Goal: Task Accomplishment & Management: Manage account settings

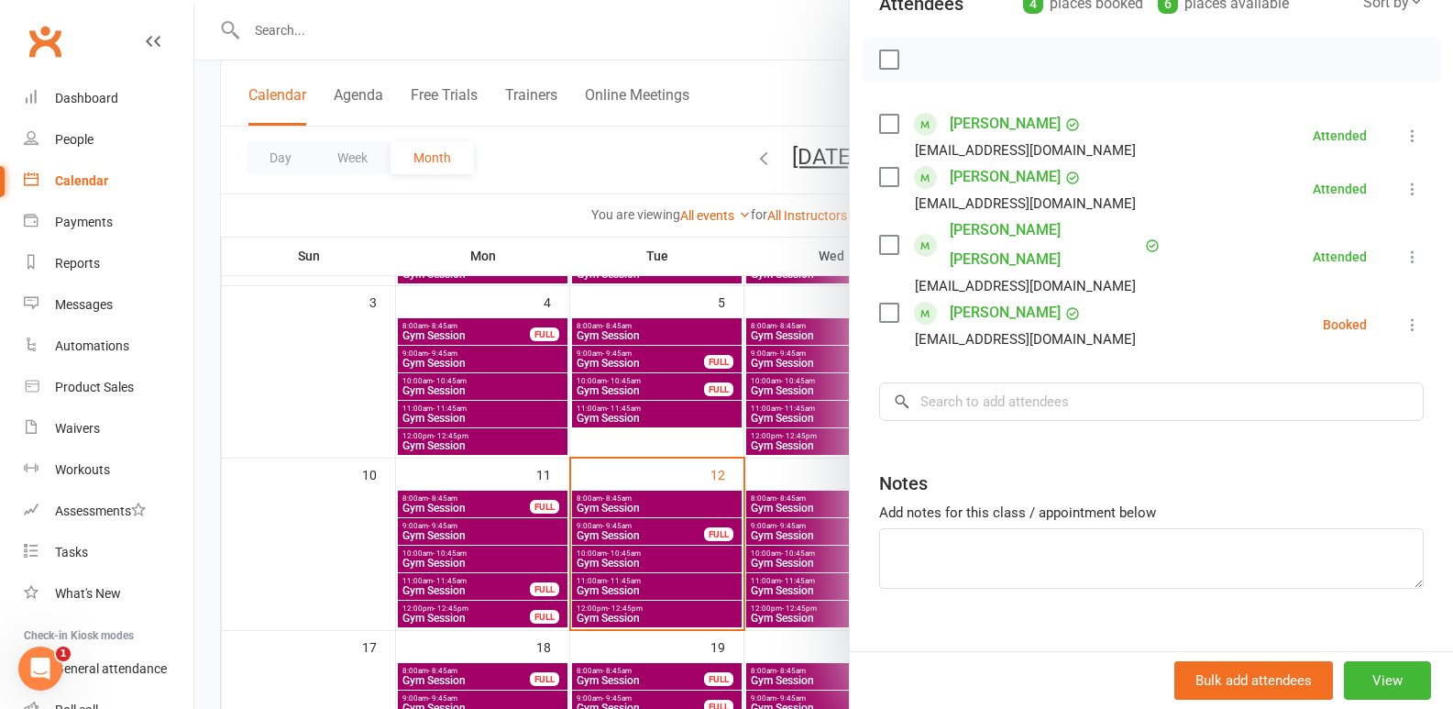
click at [605, 430] on div at bounding box center [823, 354] width 1259 height 709
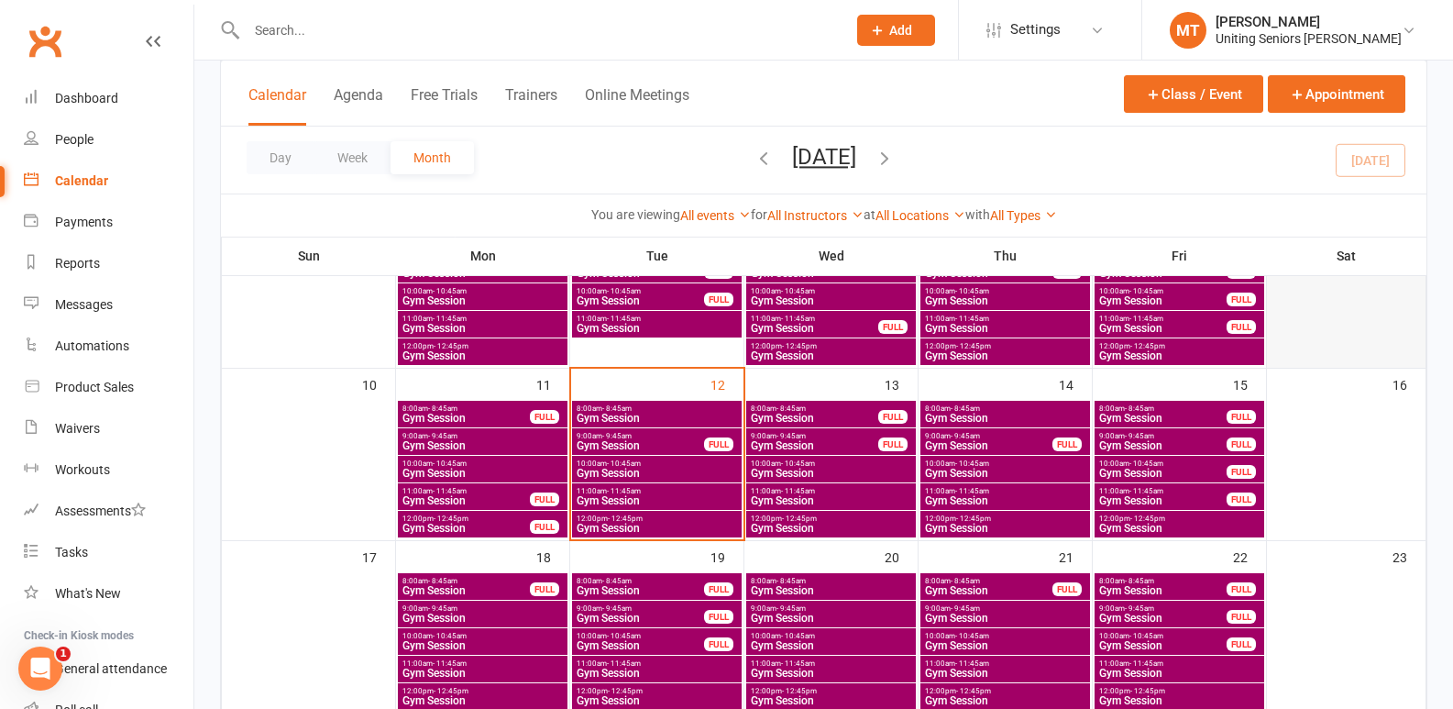
scroll to position [550, 0]
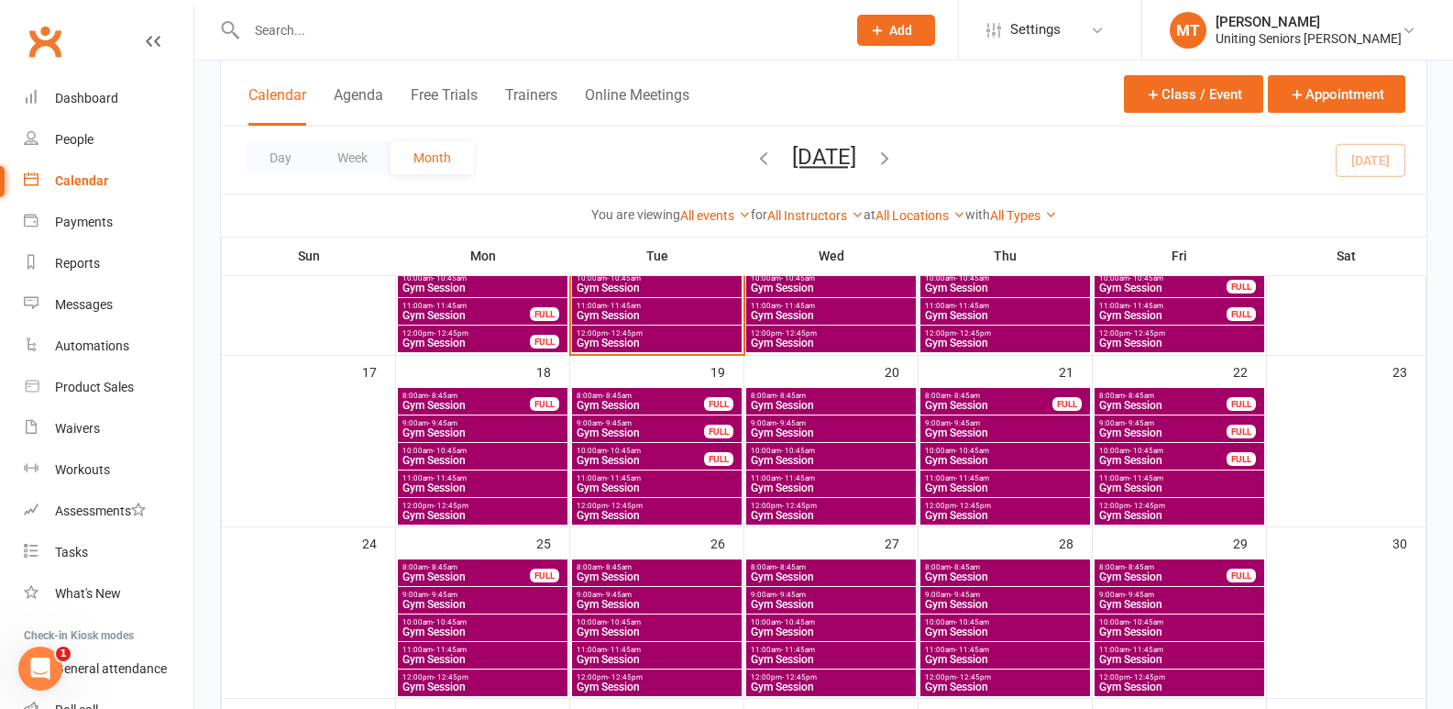
click at [1186, 451] on span "10:00am - 10:45am" at bounding box center [1162, 450] width 129 height 8
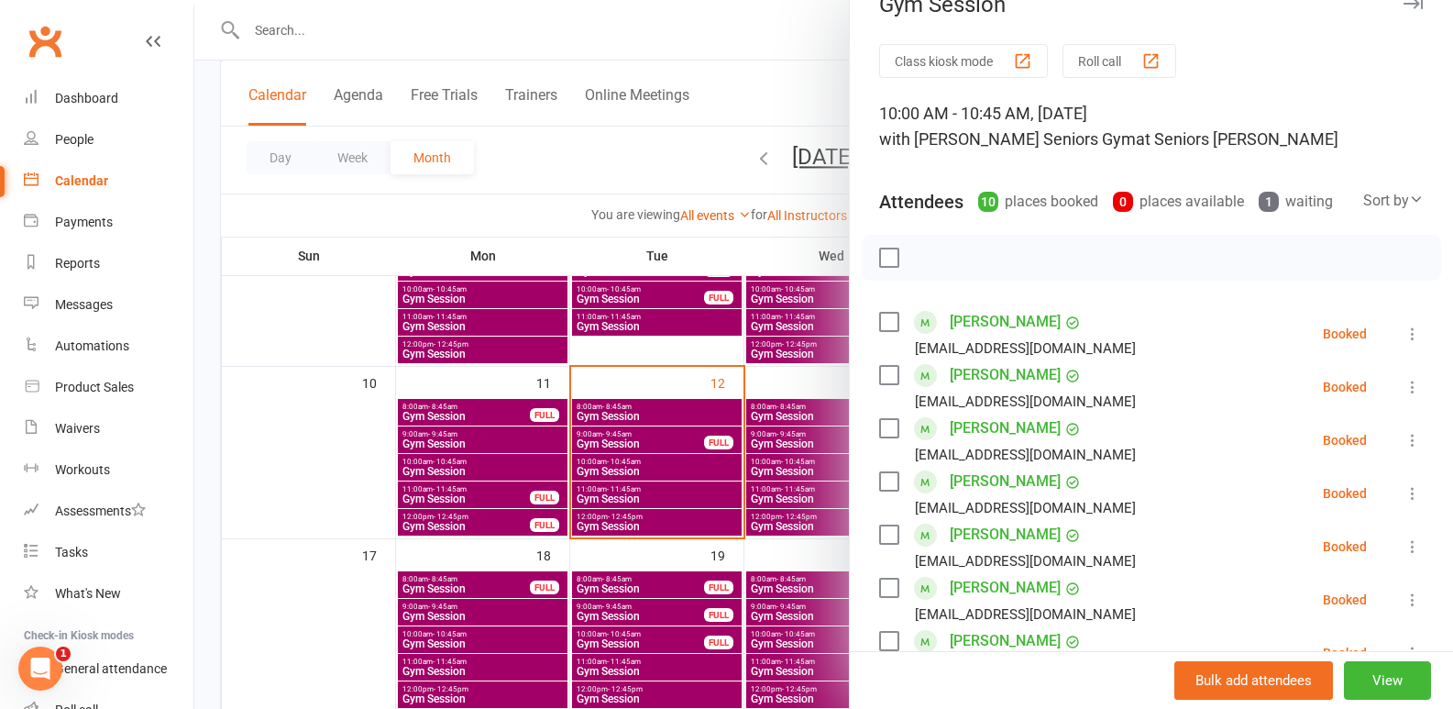
scroll to position [0, 0]
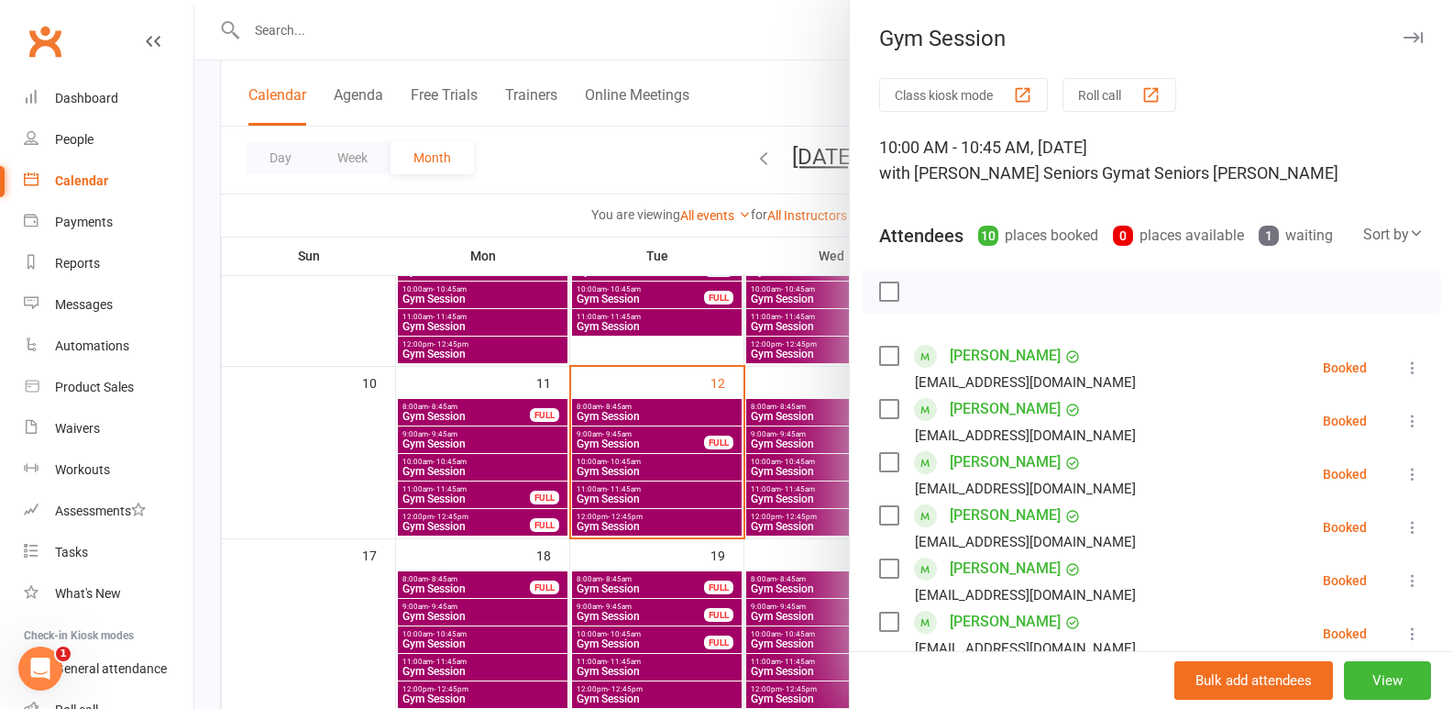
click at [724, 460] on div at bounding box center [823, 354] width 1259 height 709
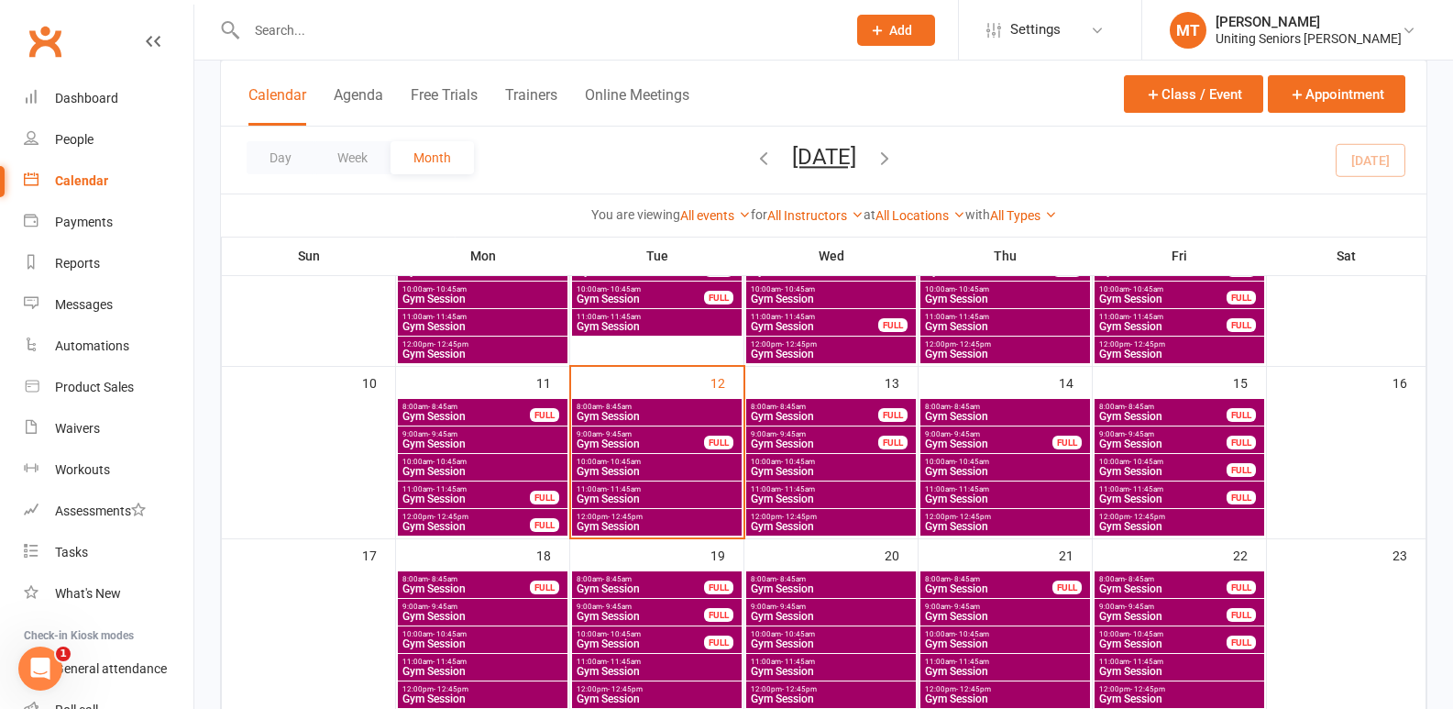
click at [1117, 462] on span "10:00am - 10:45am" at bounding box center [1162, 461] width 129 height 8
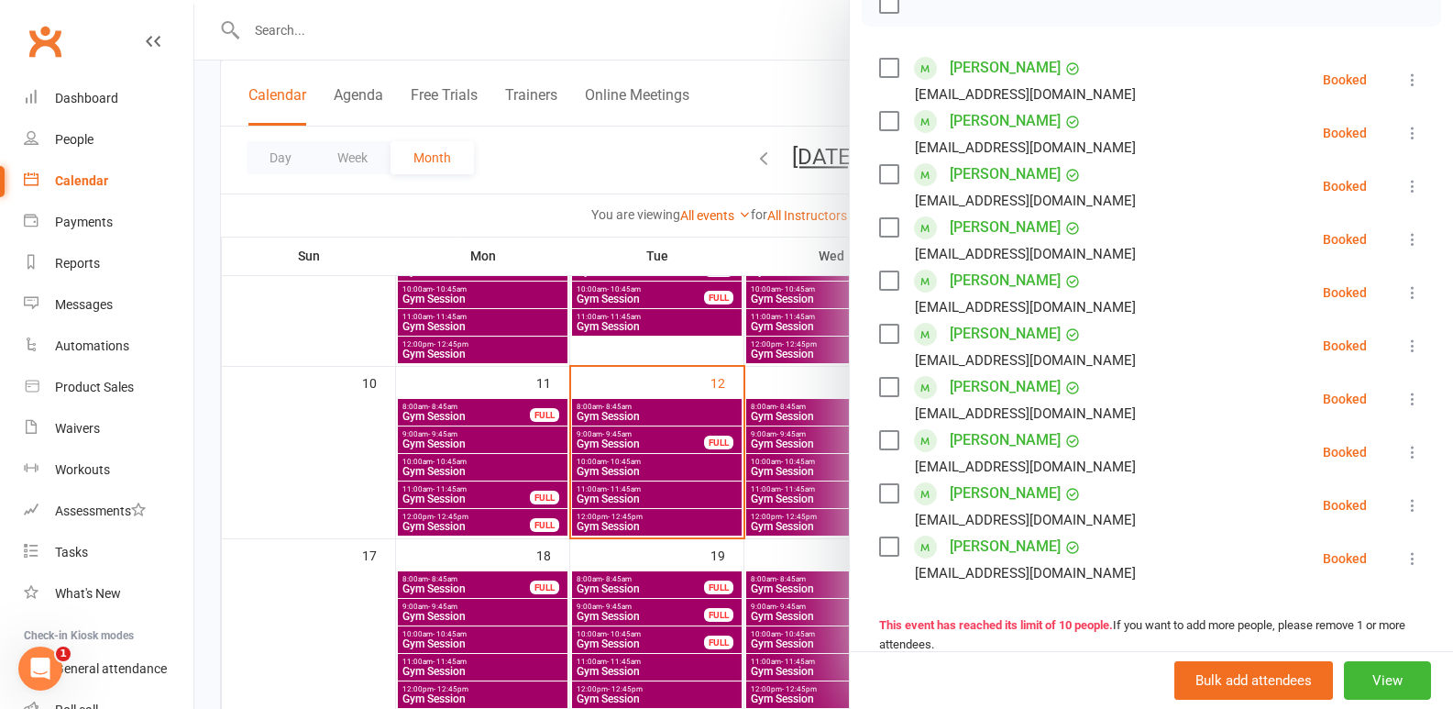
scroll to position [275, 0]
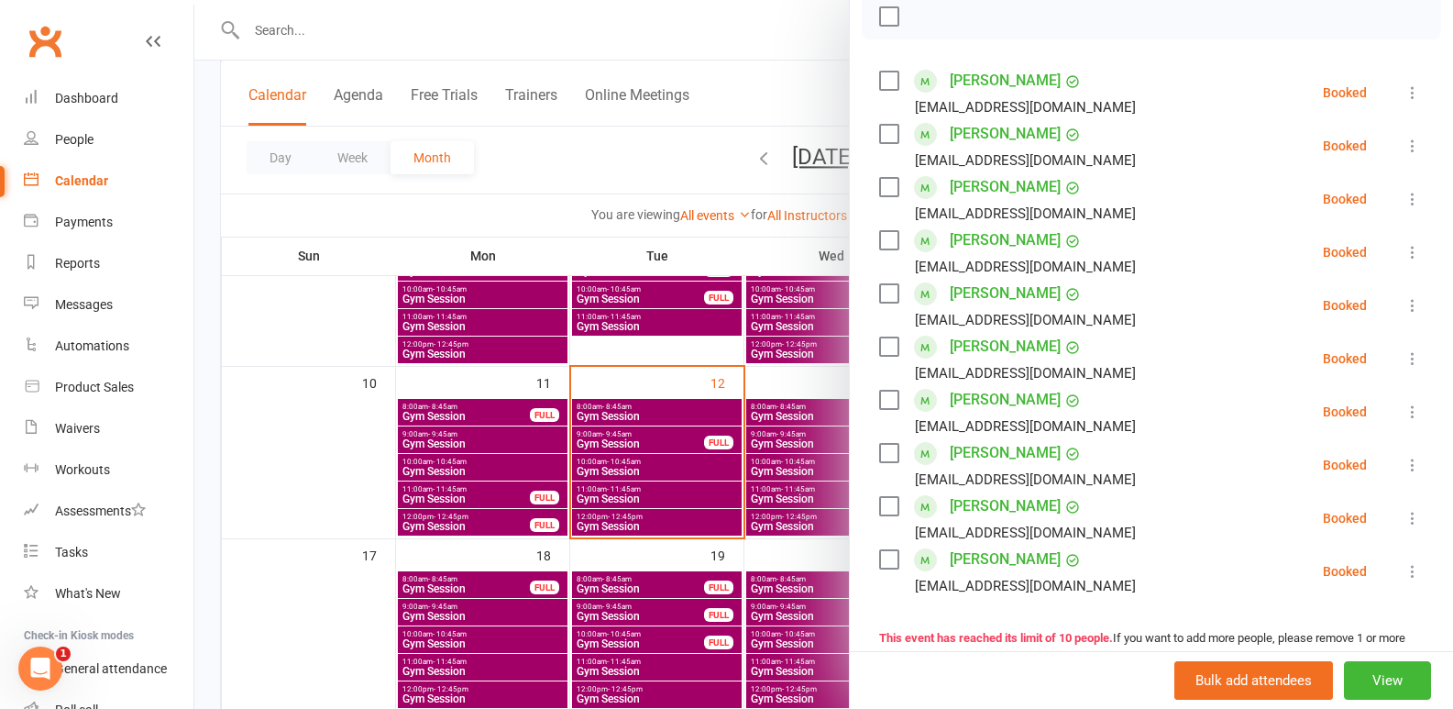
click at [706, 508] on div at bounding box center [823, 354] width 1259 height 709
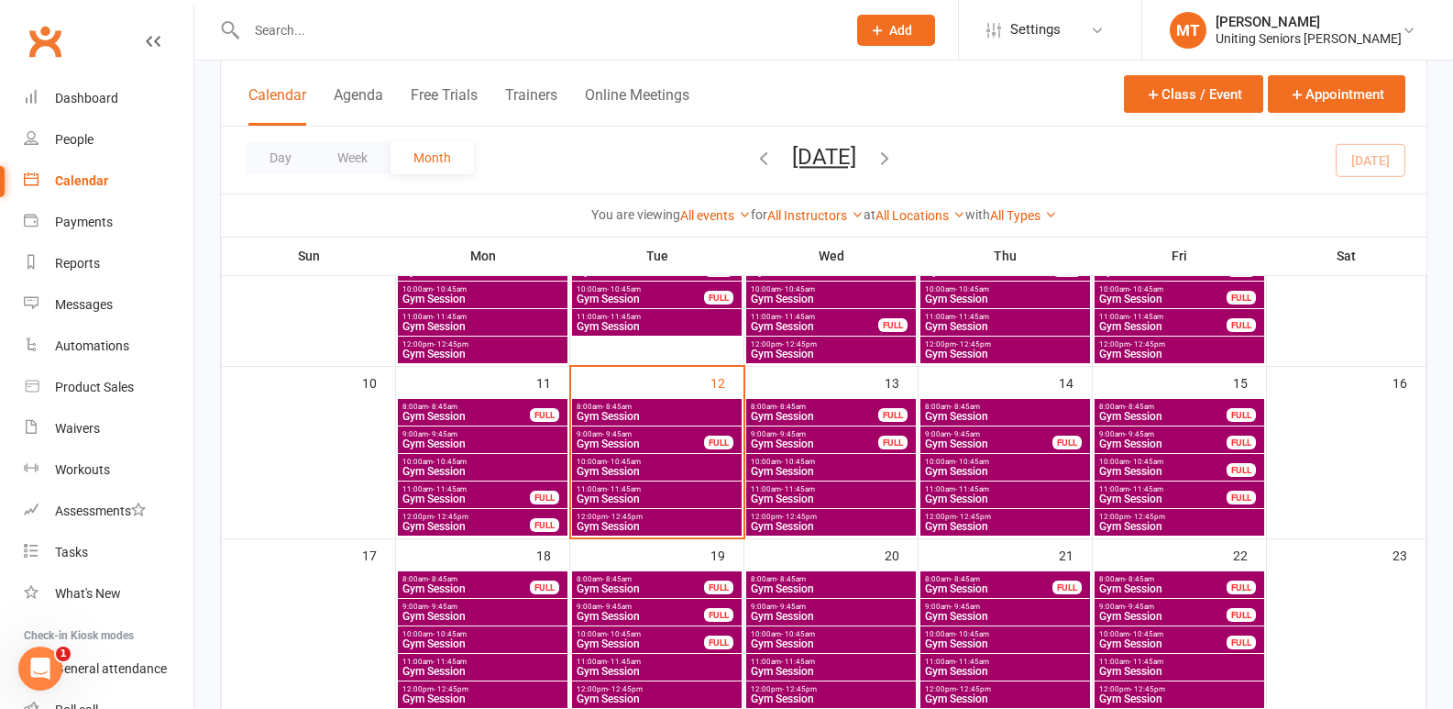
click at [1205, 499] on span "Gym Session" at bounding box center [1162, 498] width 129 height 11
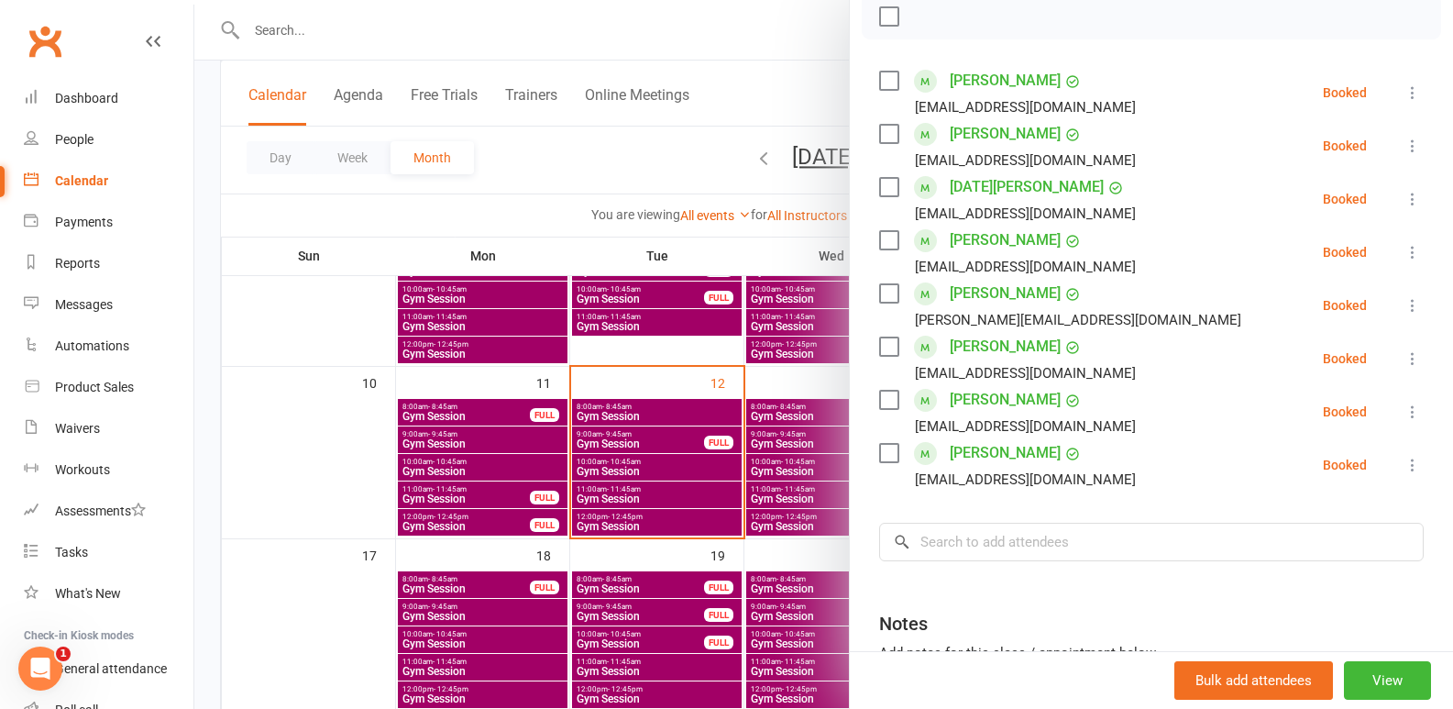
click at [679, 527] on div at bounding box center [823, 354] width 1259 height 709
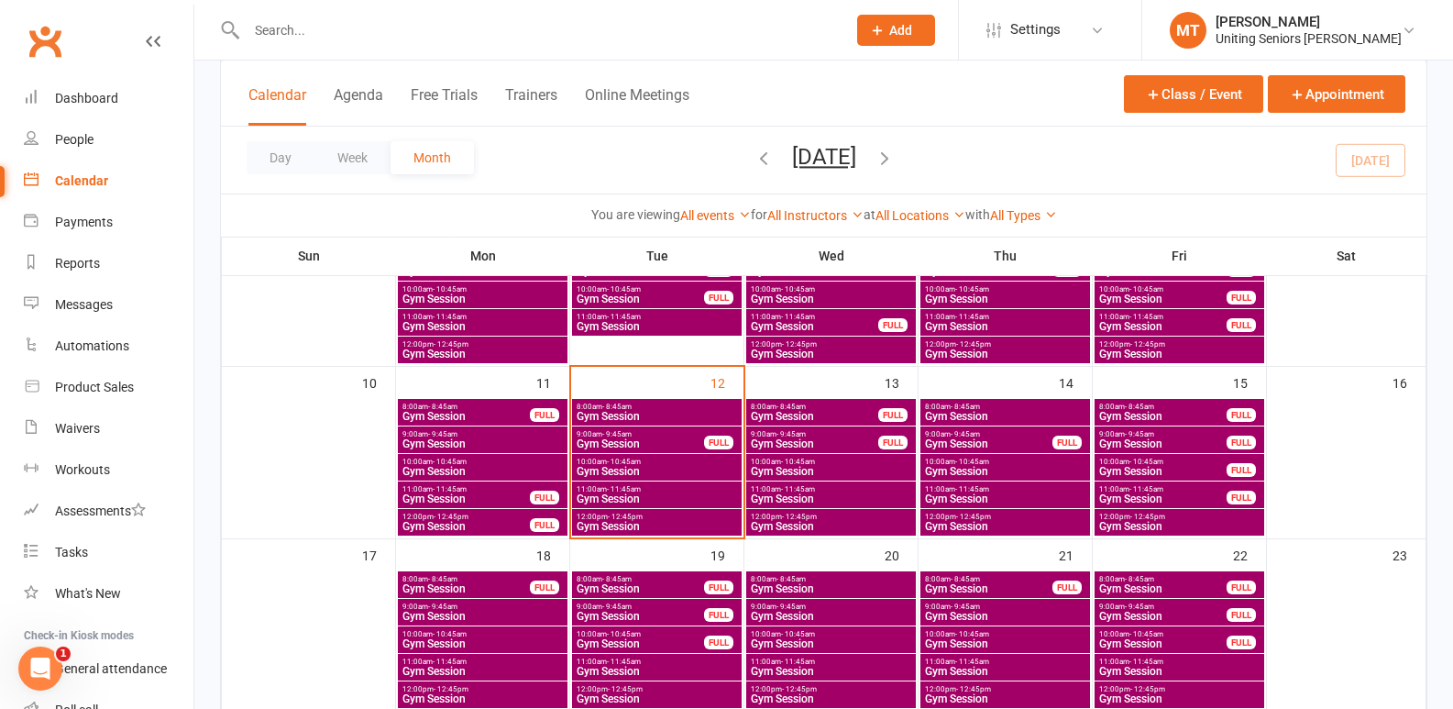
click at [1169, 409] on span "8:00am - 8:45am" at bounding box center [1162, 406] width 129 height 8
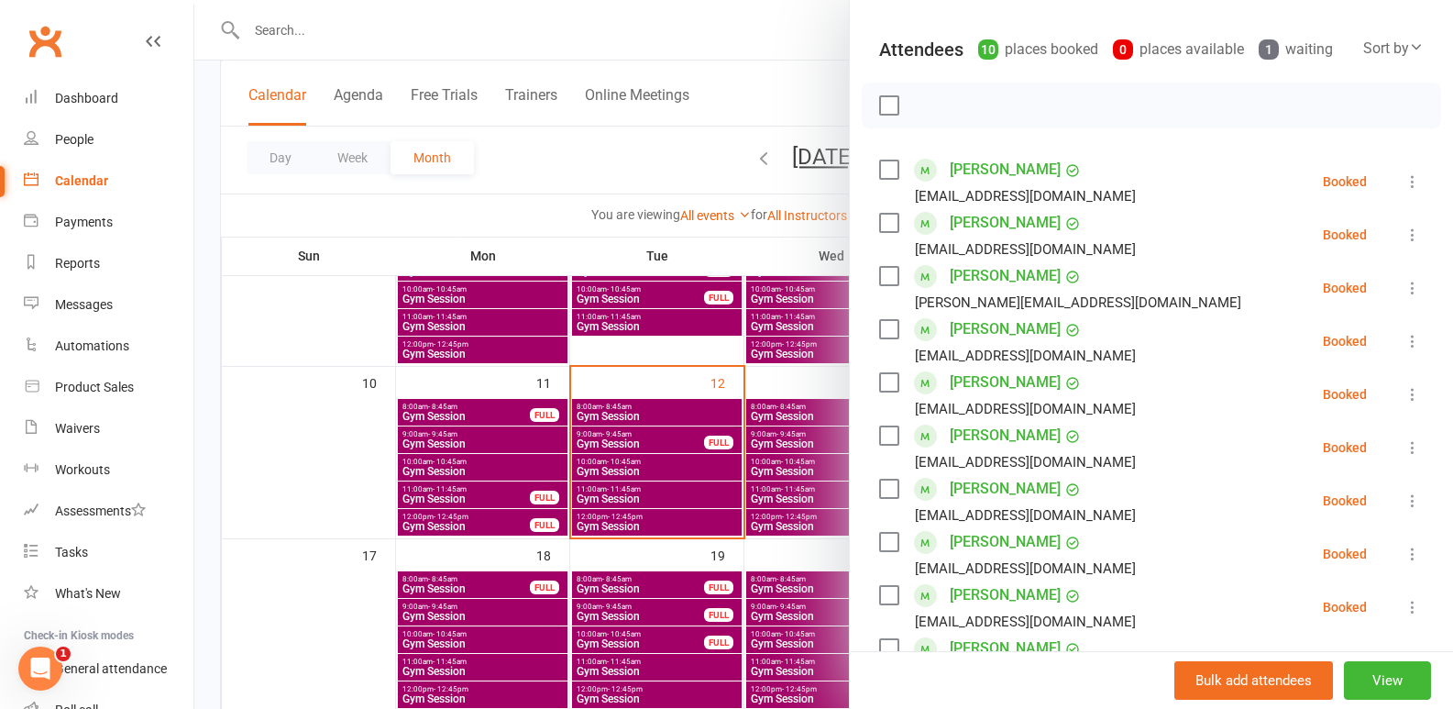
scroll to position [183, 0]
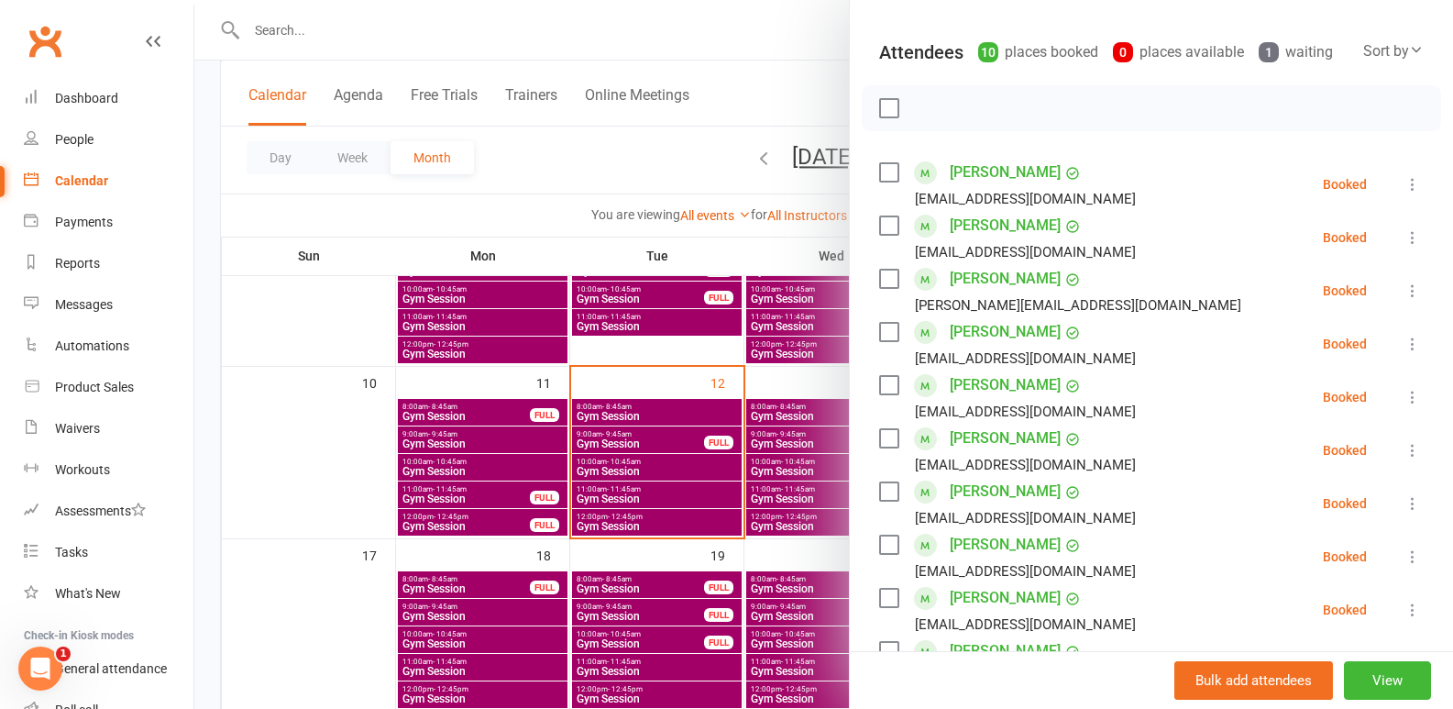
click at [766, 450] on div at bounding box center [823, 354] width 1259 height 709
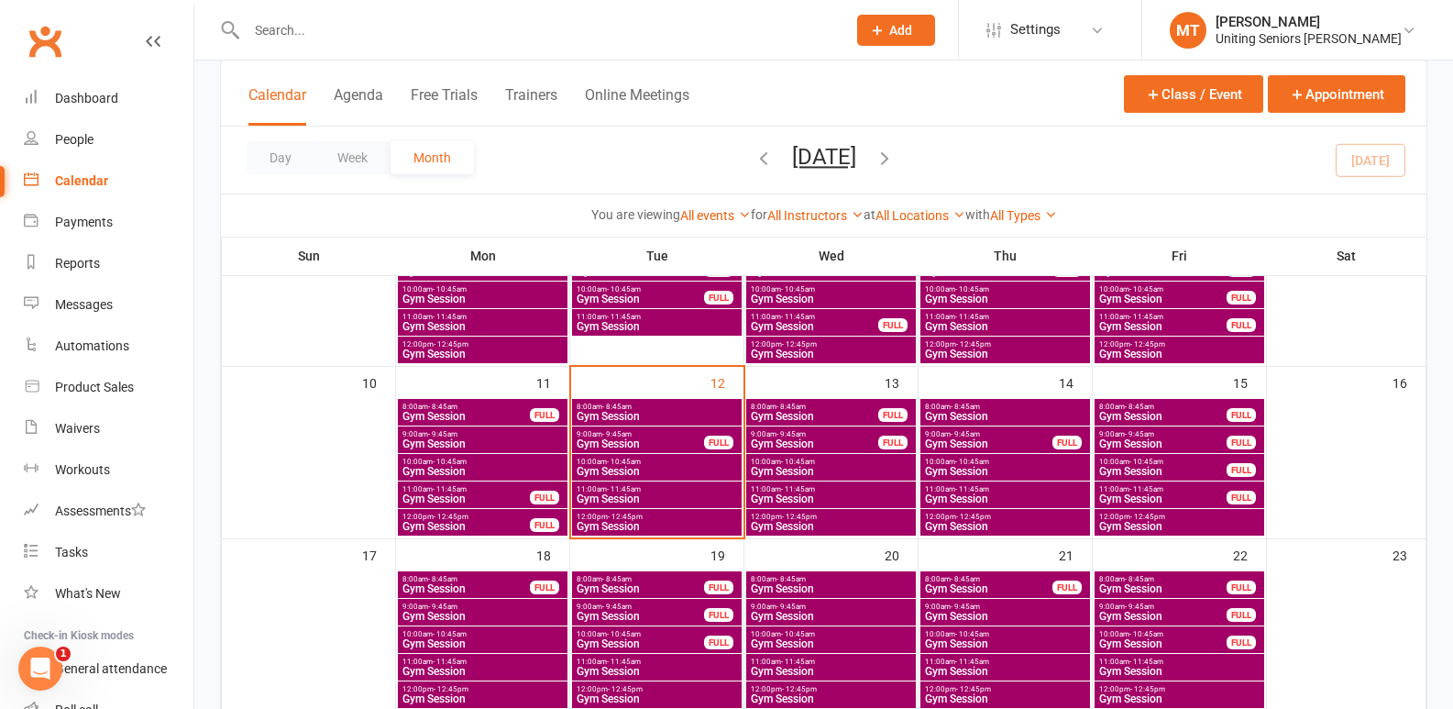
click at [1201, 435] on span "9:00am - 9:45am" at bounding box center [1162, 434] width 129 height 8
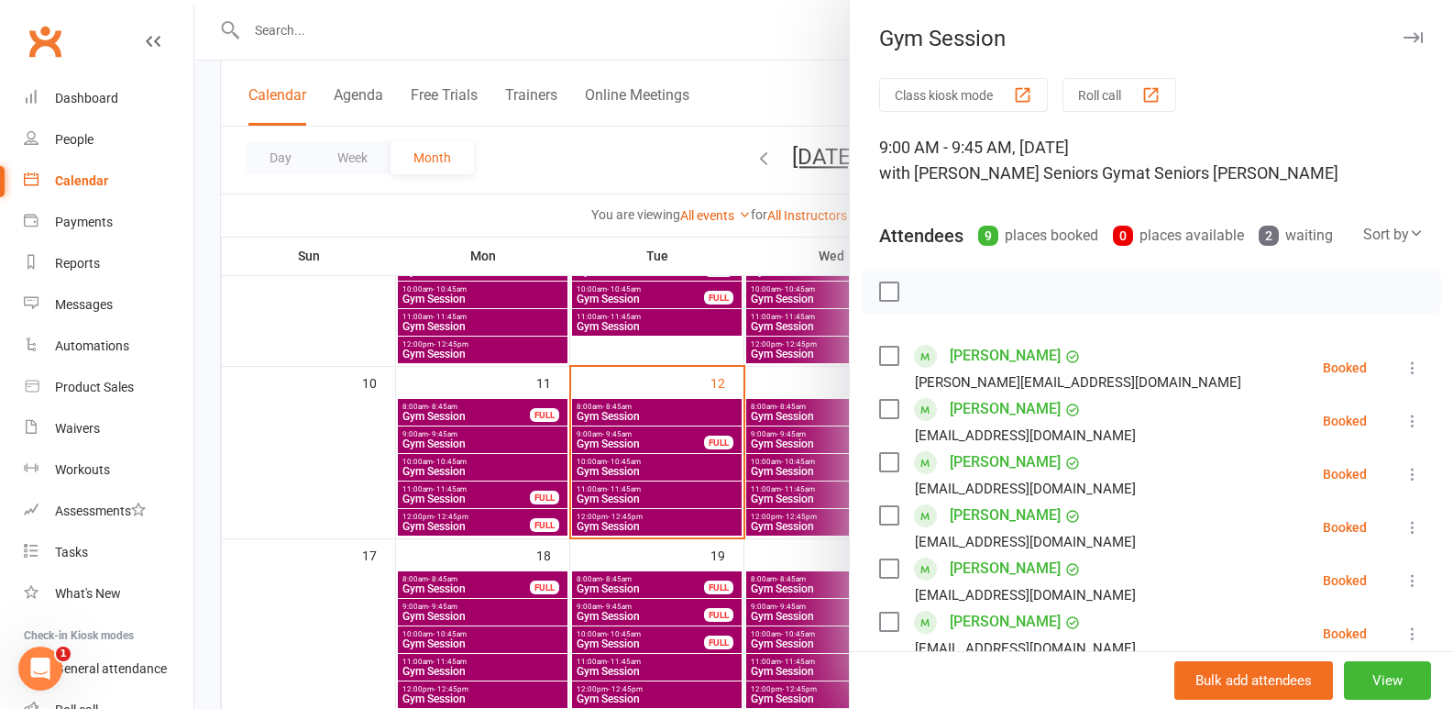
scroll to position [550, 0]
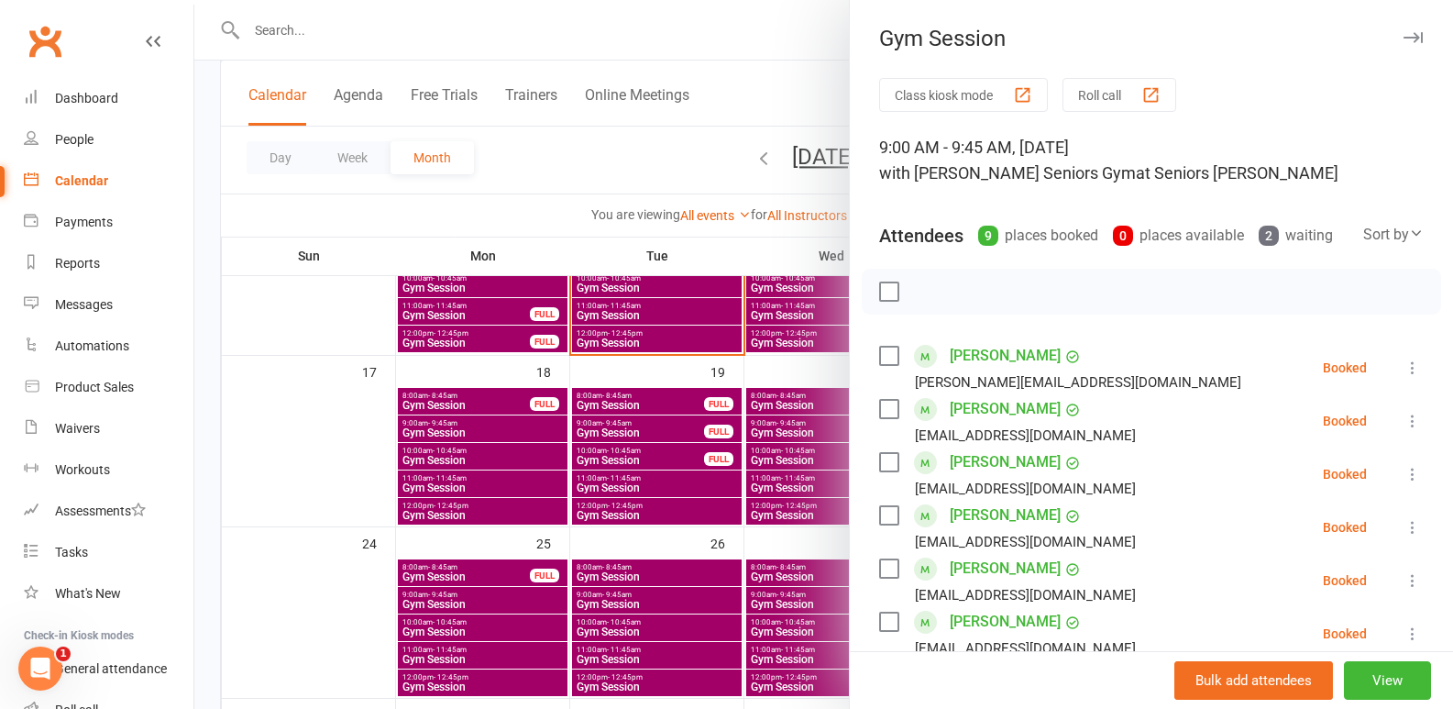
click at [673, 488] on div at bounding box center [823, 354] width 1259 height 709
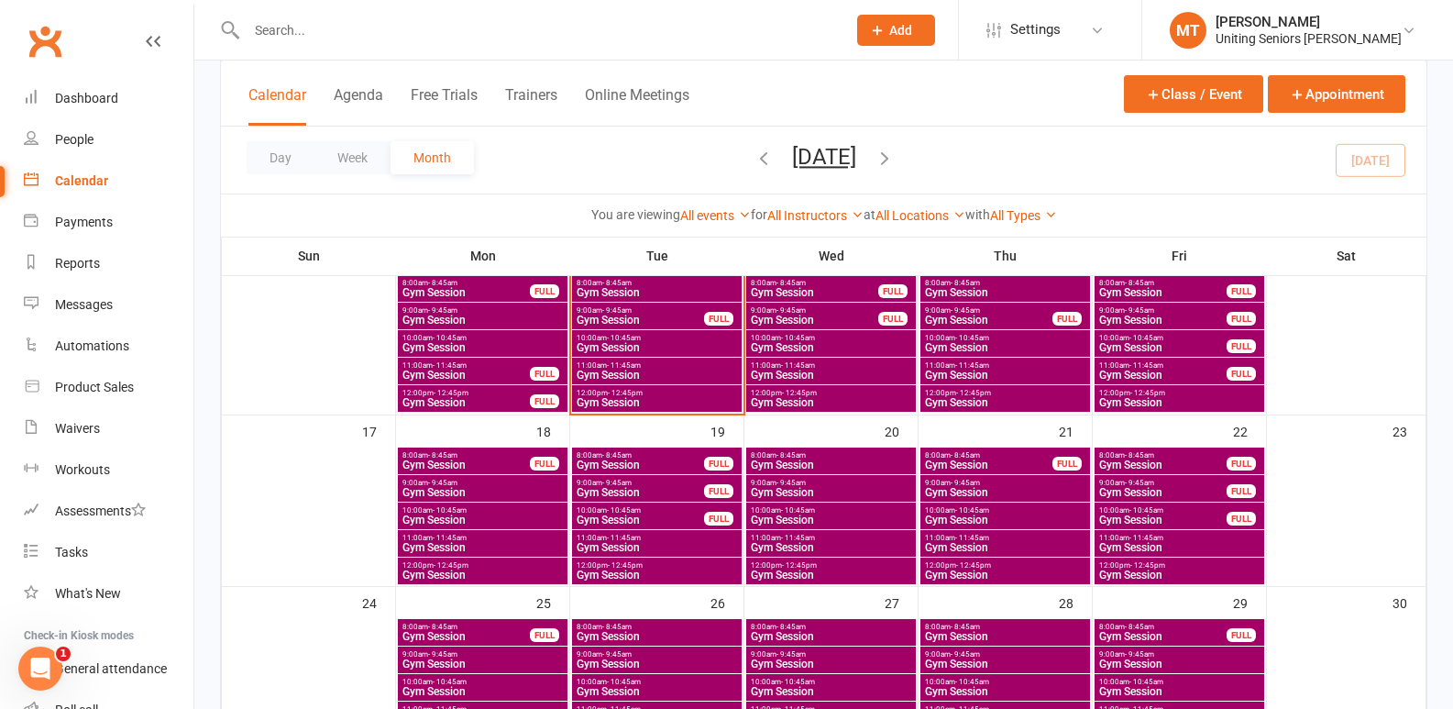
scroll to position [458, 0]
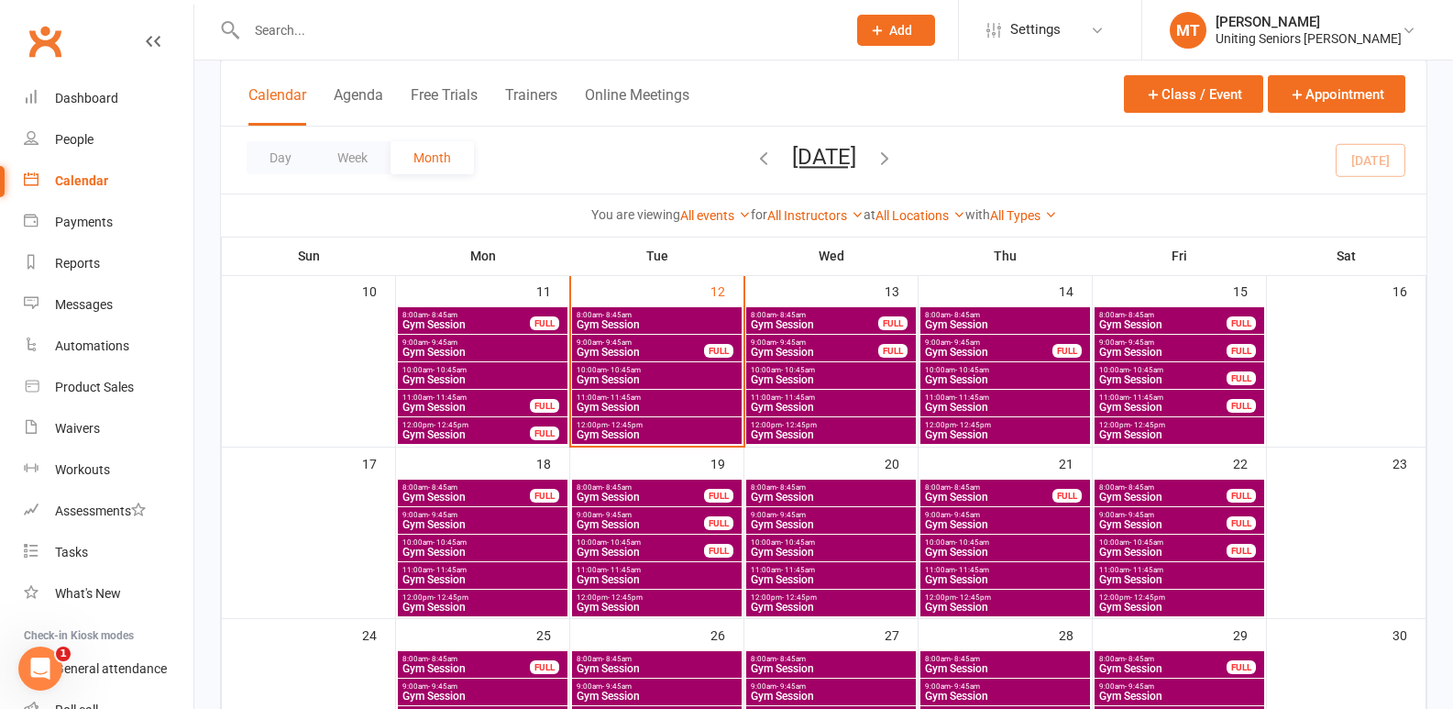
click at [1207, 440] on div "12:00pm - 12:45pm Gym Session" at bounding box center [1180, 430] width 170 height 27
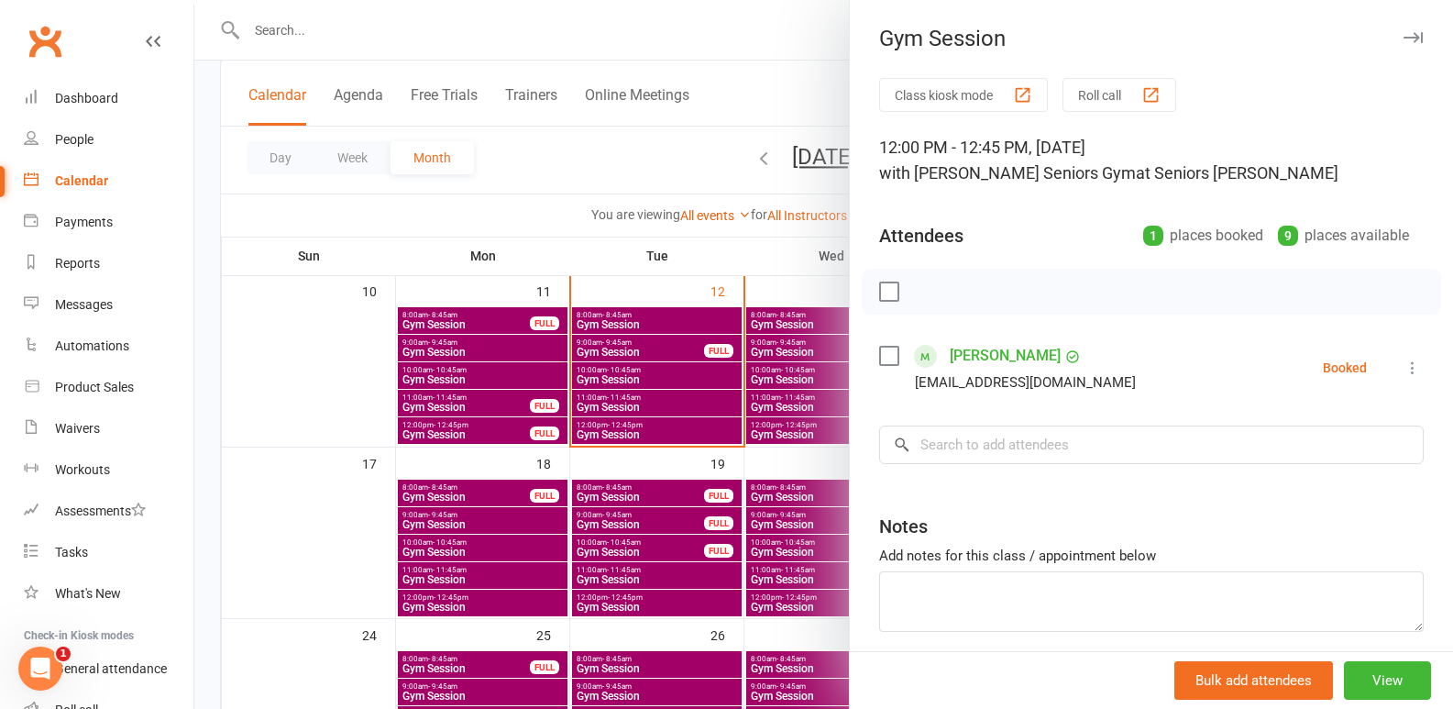
scroll to position [72, 0]
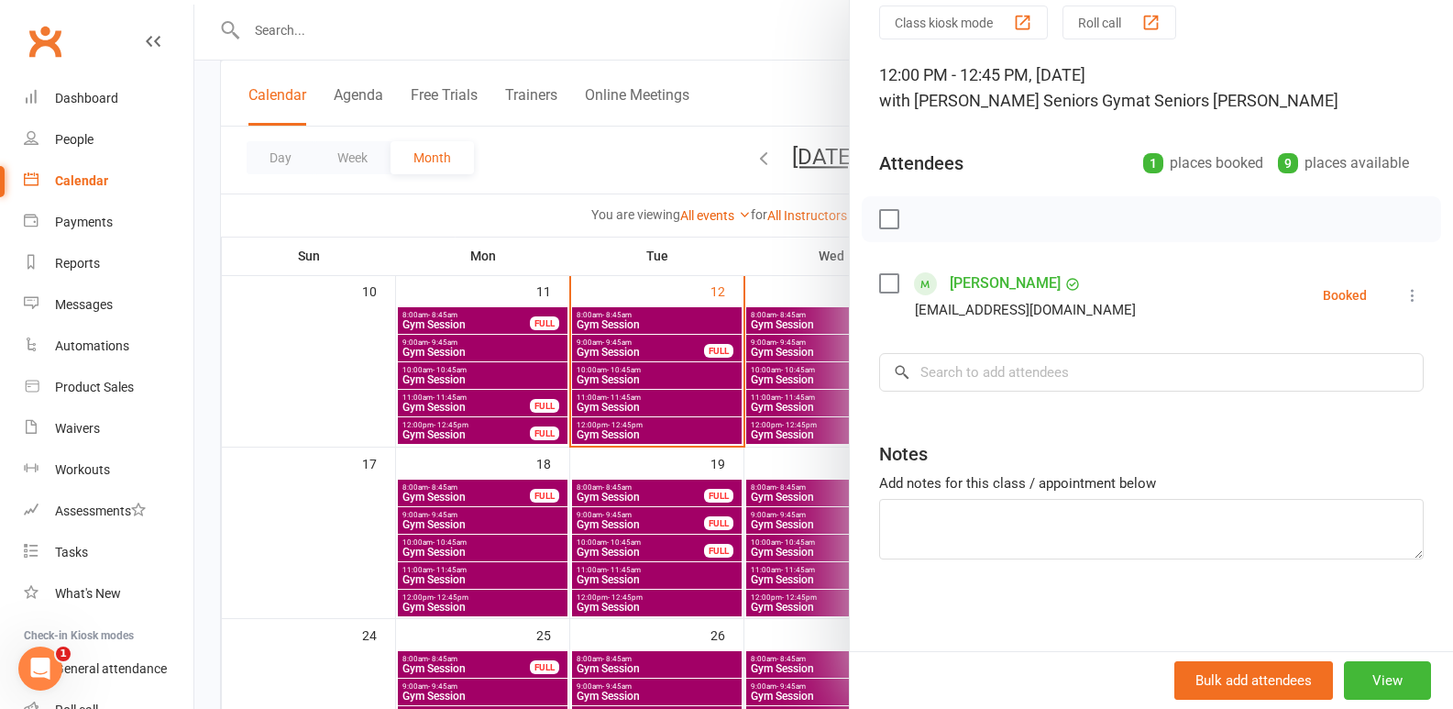
click at [519, 537] on div at bounding box center [823, 354] width 1259 height 709
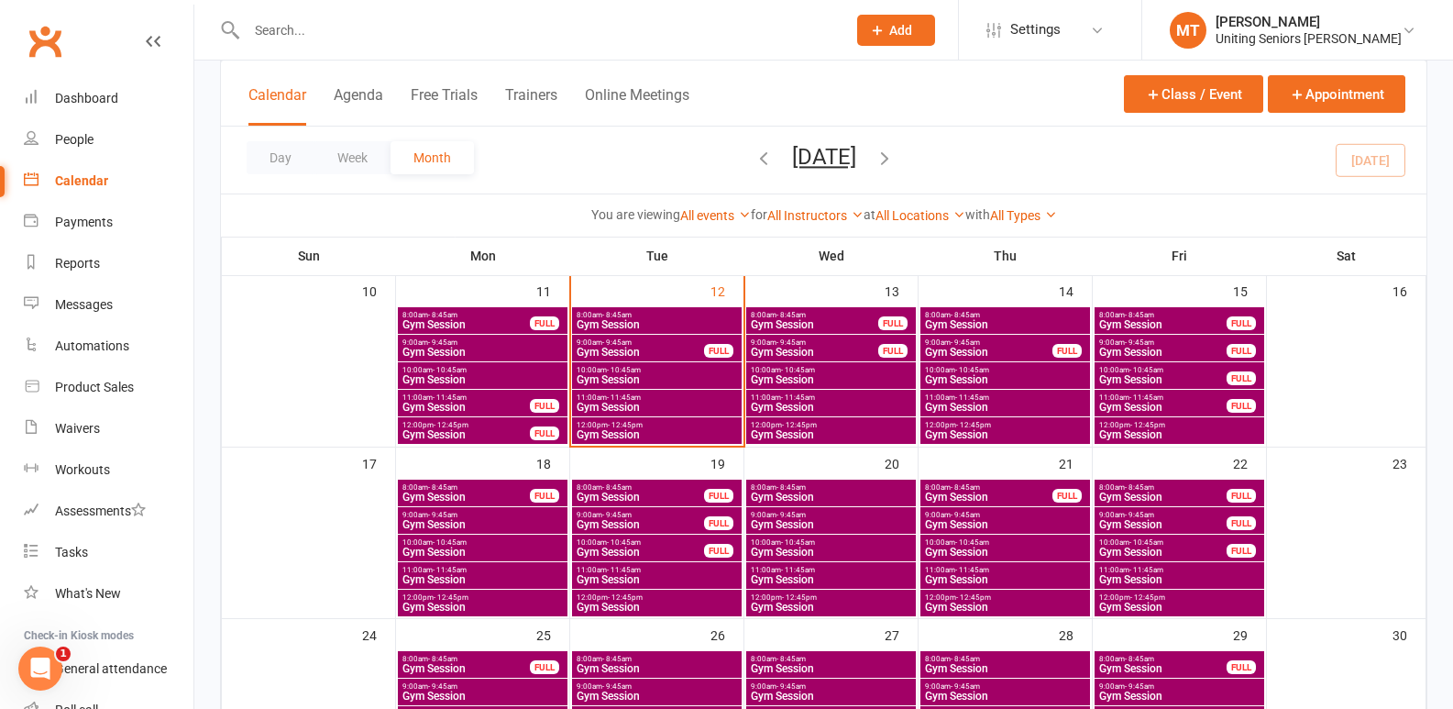
click at [1184, 347] on span "Gym Session" at bounding box center [1162, 352] width 129 height 11
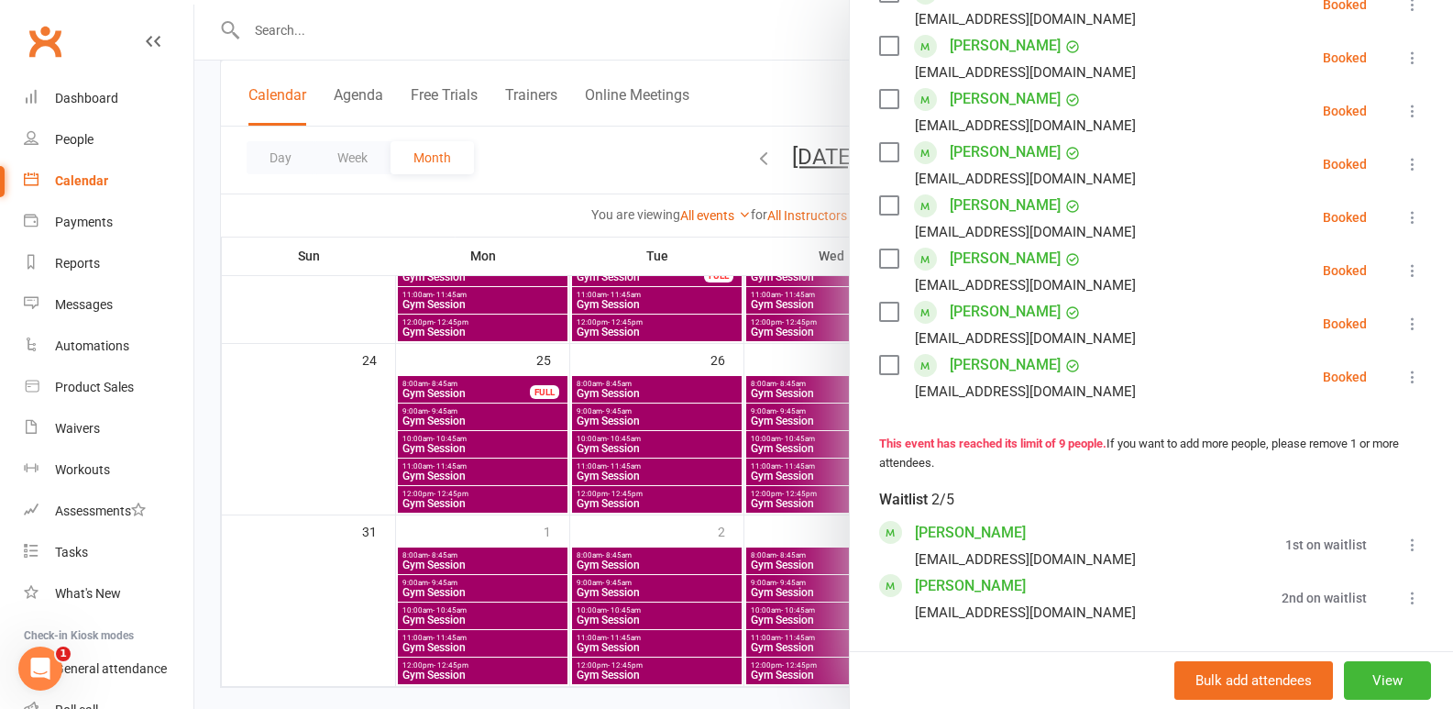
scroll to position [458, 0]
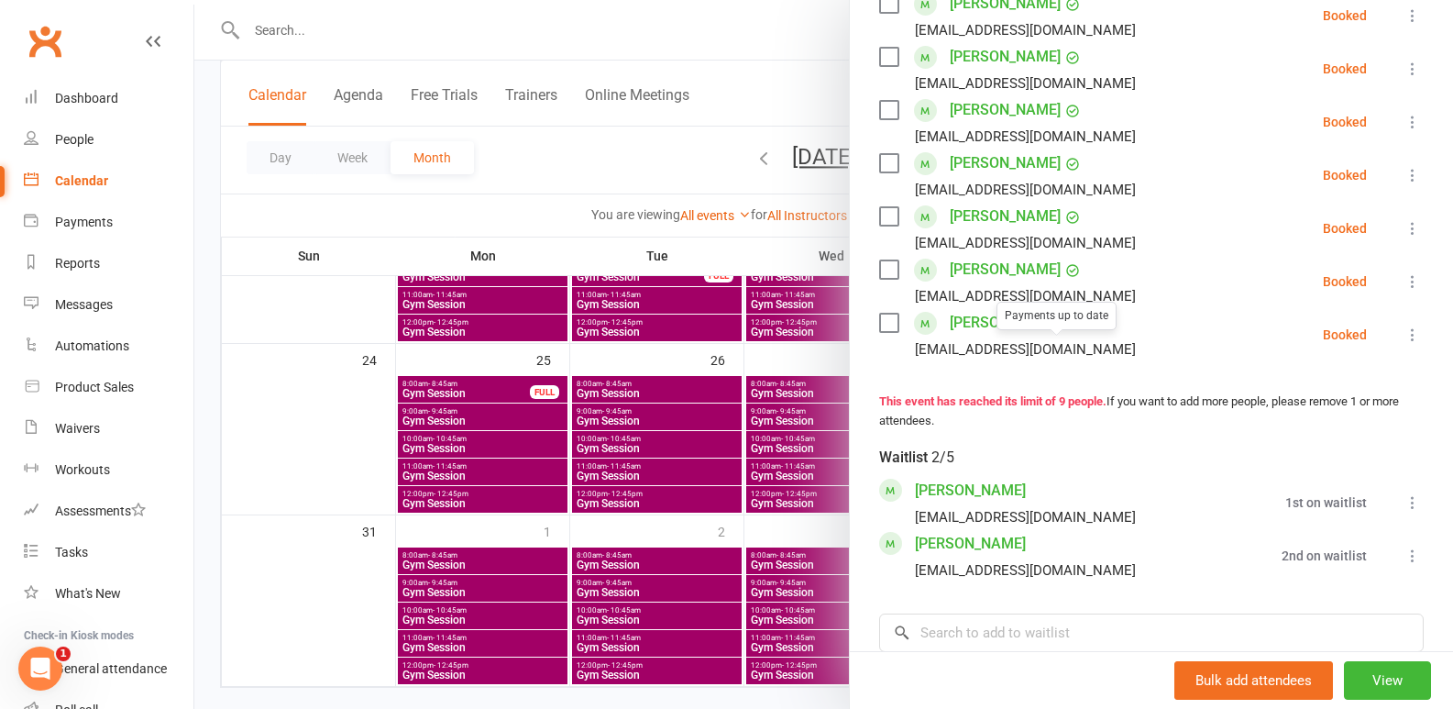
click at [568, 409] on div at bounding box center [823, 354] width 1259 height 709
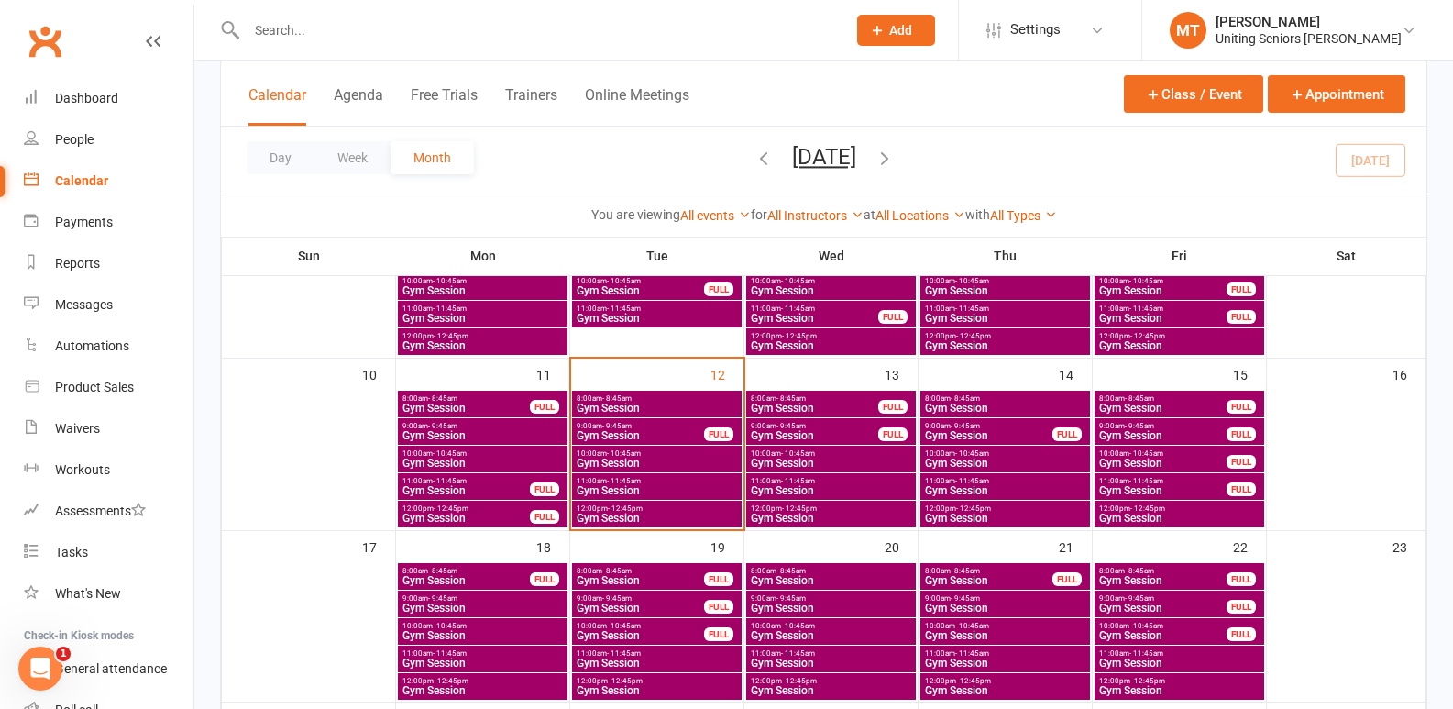
scroll to position [367, 0]
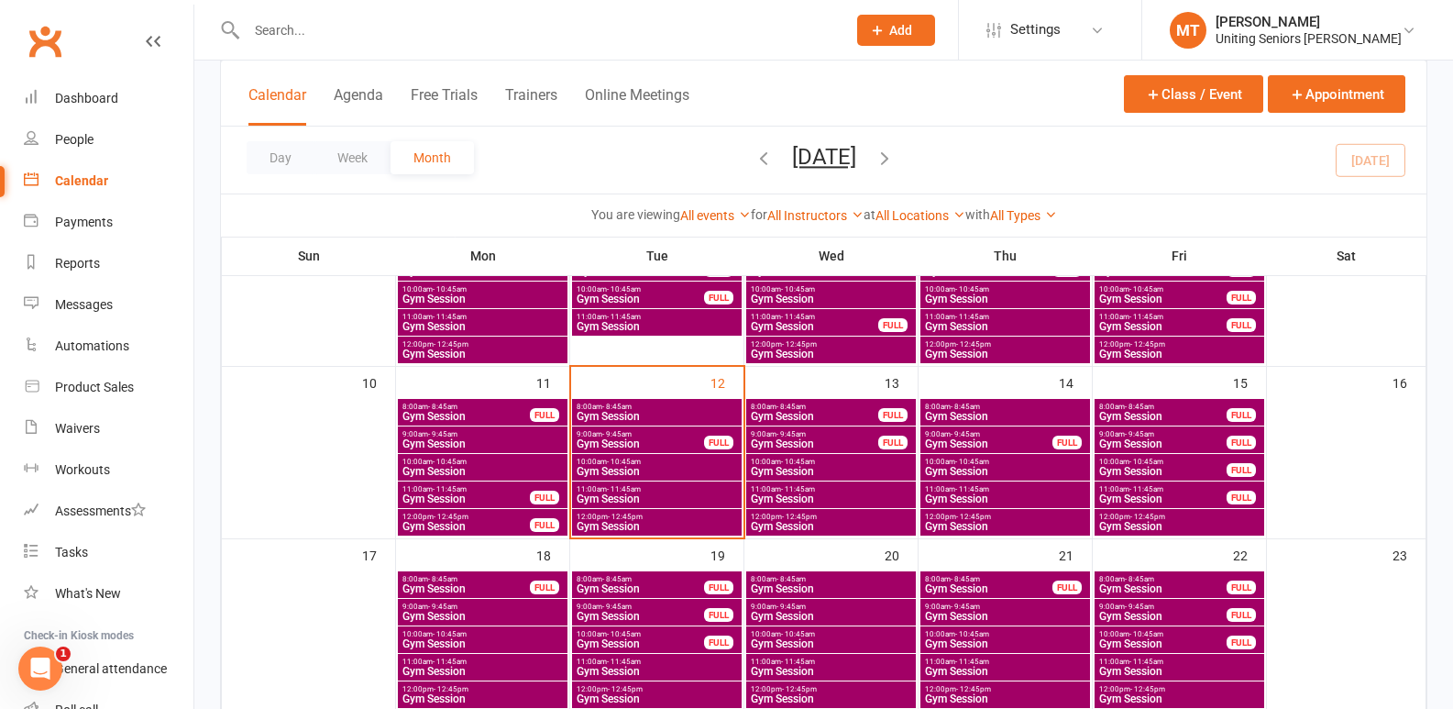
click at [659, 518] on span "12:00pm - 12:45pm" at bounding box center [657, 516] width 162 height 8
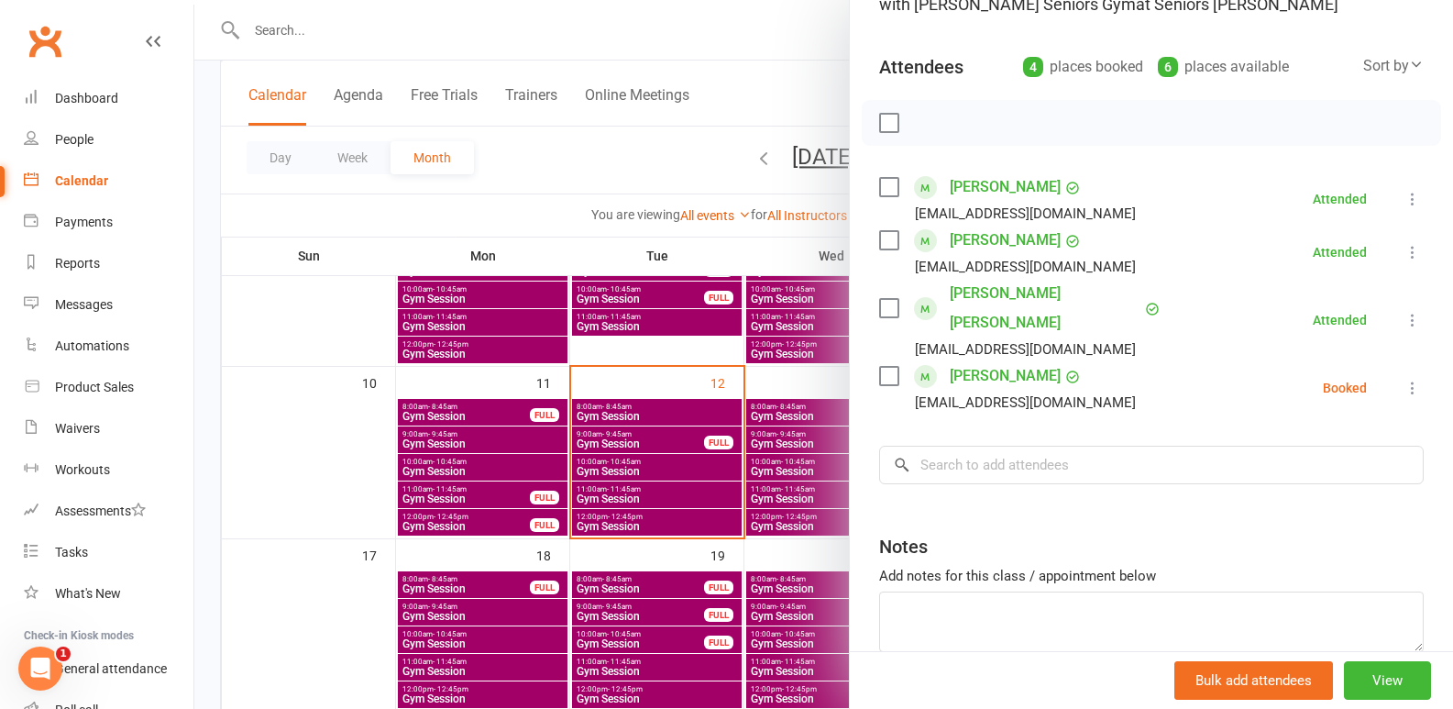
scroll to position [183, 0]
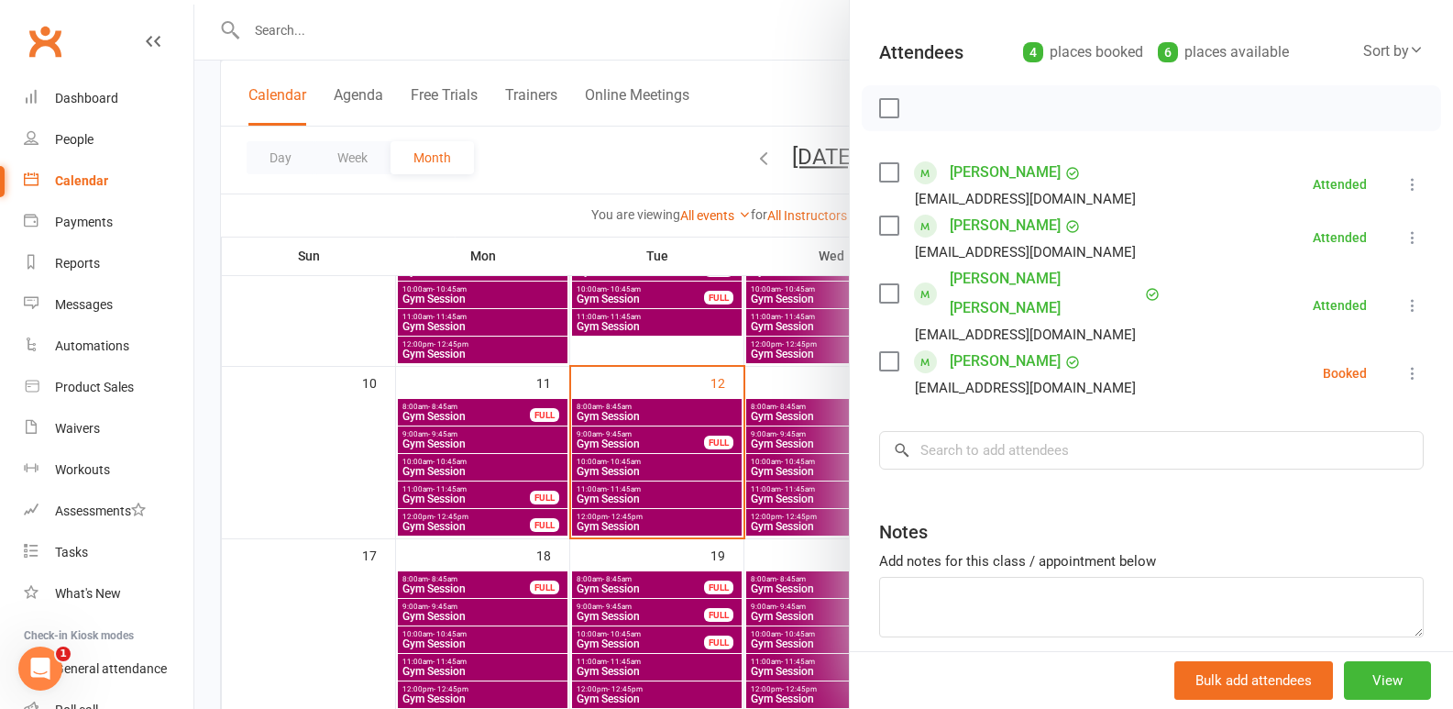
click at [879, 352] on label at bounding box center [888, 361] width 18 height 18
click at [925, 111] on icon "button" at bounding box center [929, 108] width 20 height 20
click at [652, 399] on div at bounding box center [823, 354] width 1259 height 709
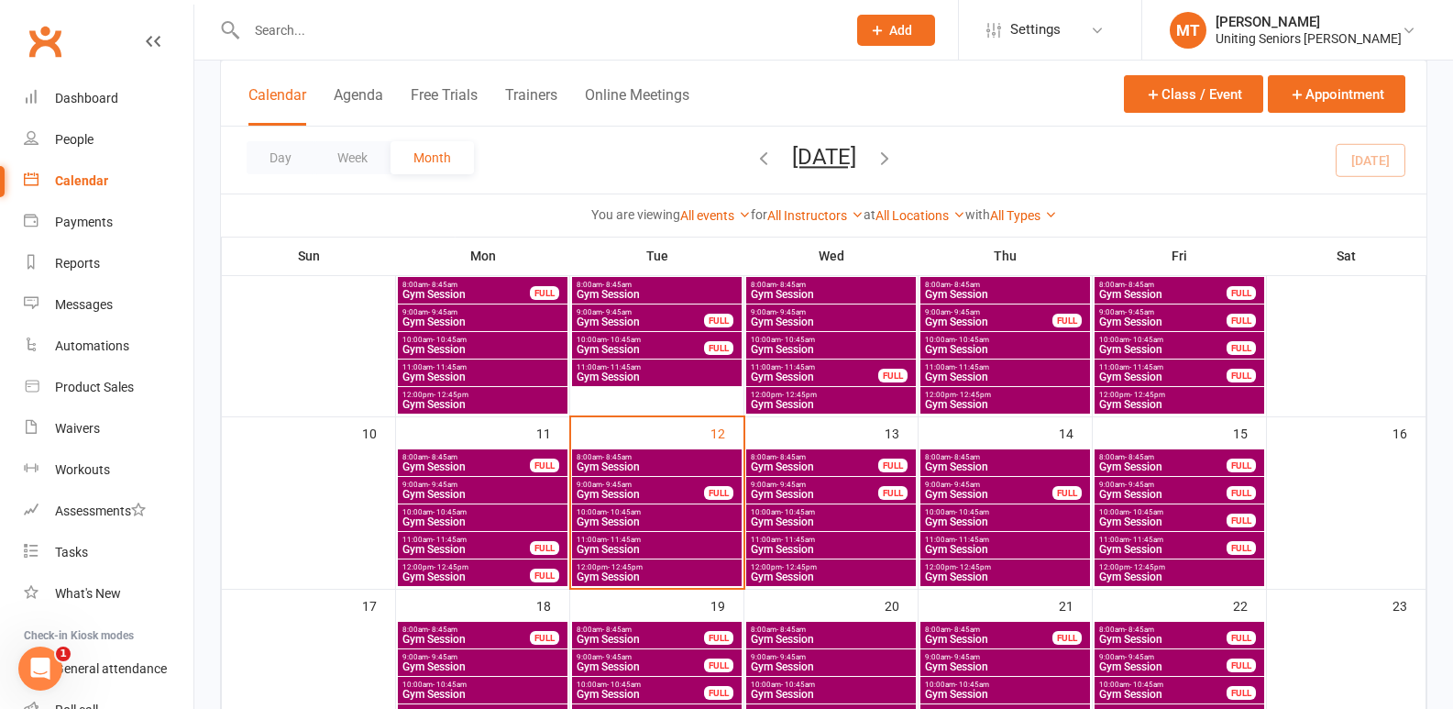
scroll to position [306, 0]
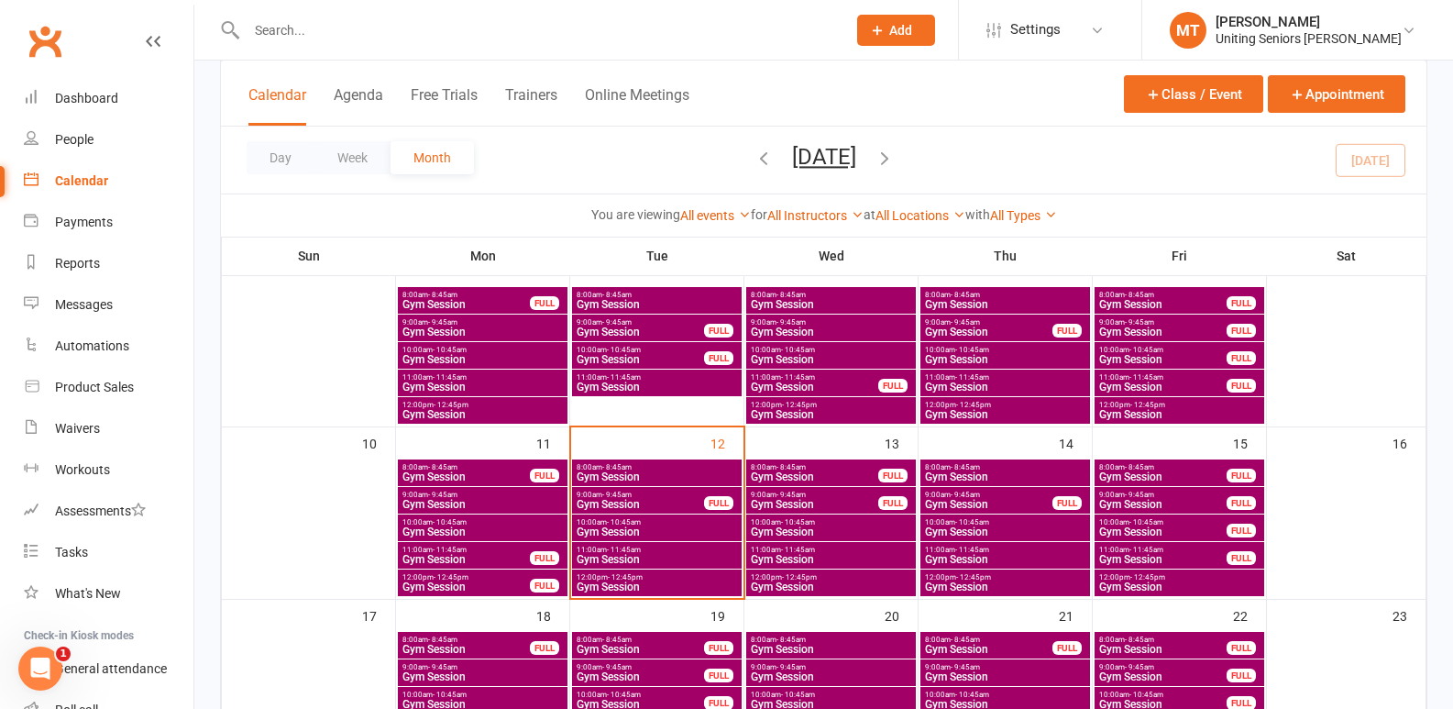
click at [348, 26] on input "text" at bounding box center [537, 30] width 592 height 26
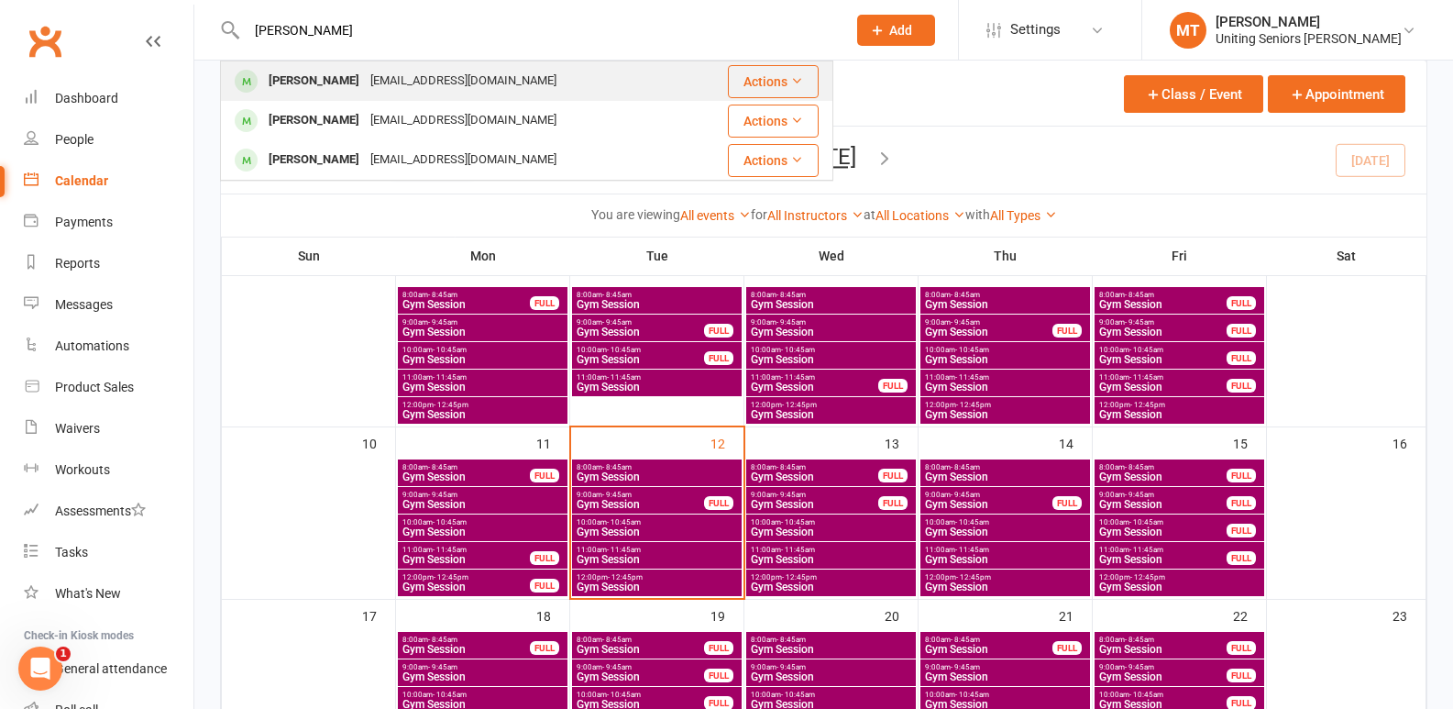
type input "[PERSON_NAME]"
click at [337, 77] on div "[PERSON_NAME]" at bounding box center [314, 81] width 102 height 27
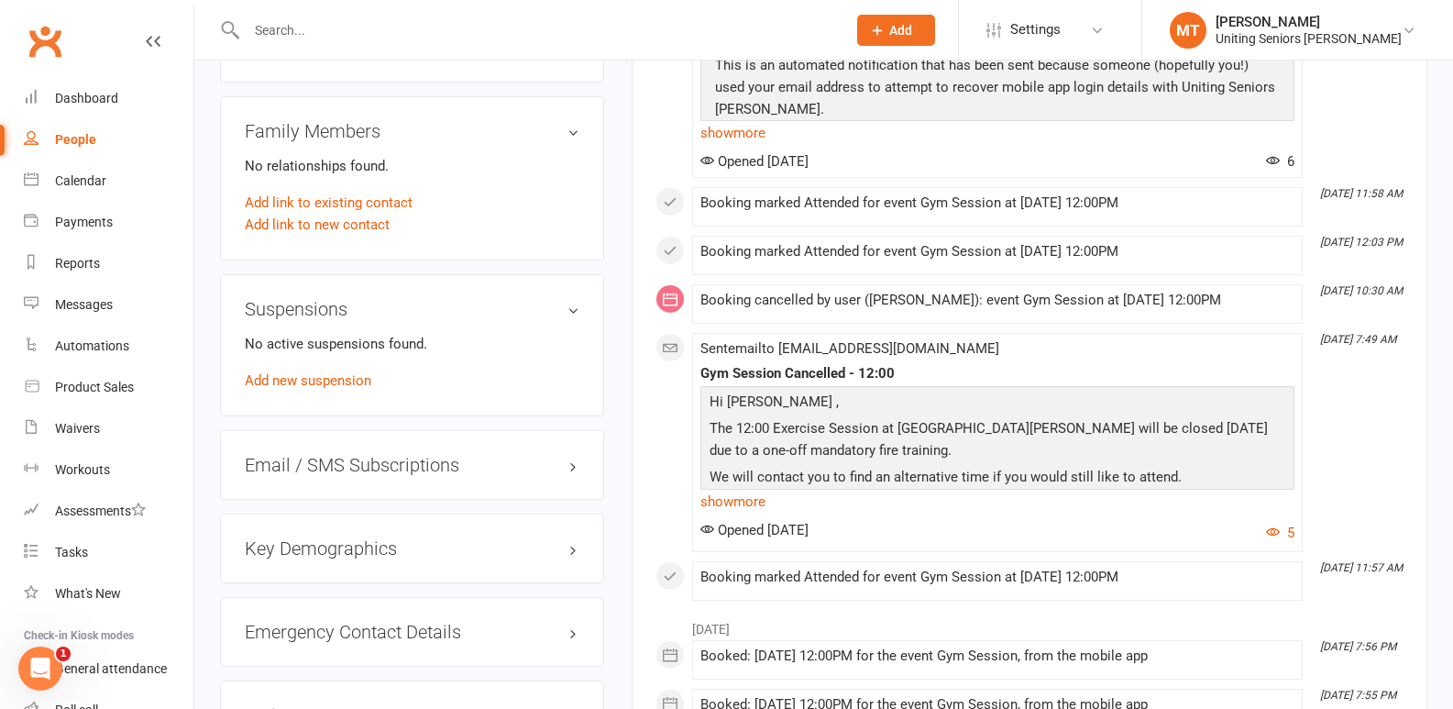
scroll to position [1558, 0]
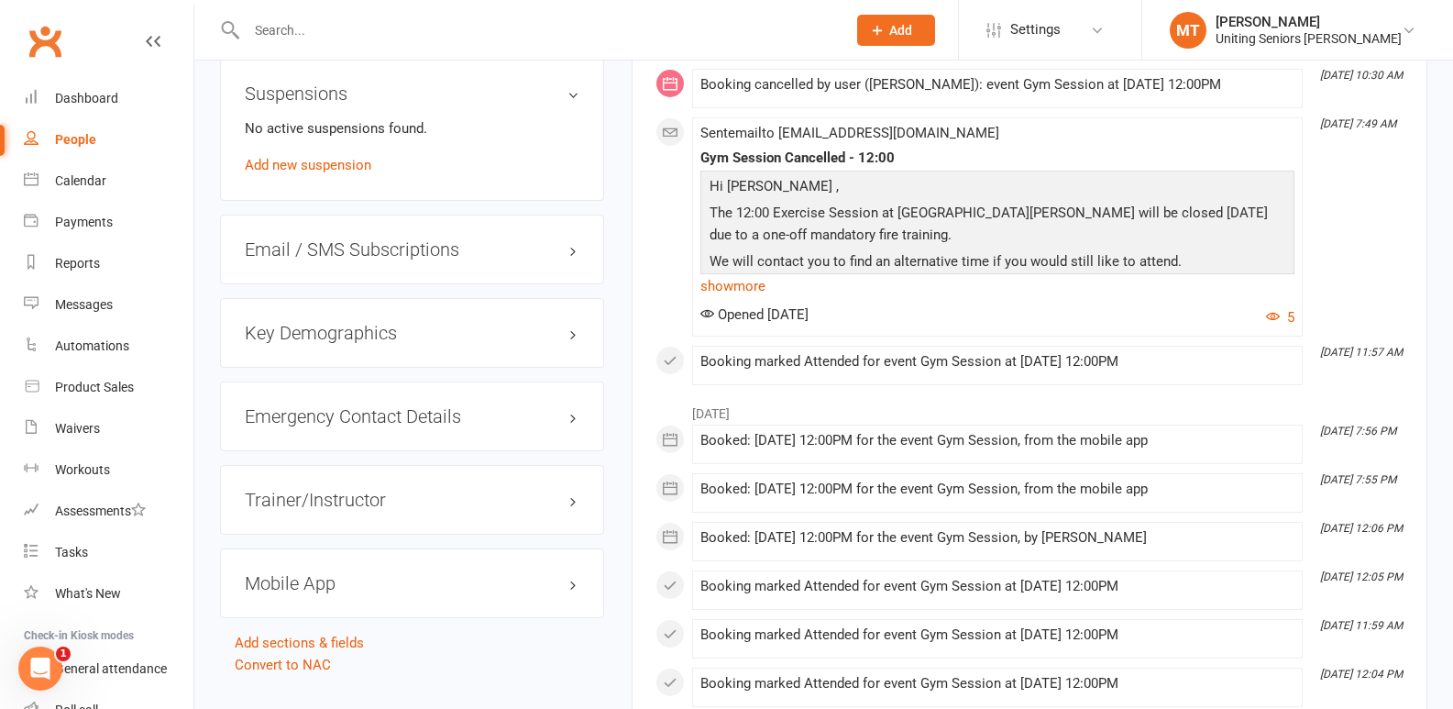
click at [294, 587] on h3 "Mobile App" at bounding box center [412, 583] width 335 height 20
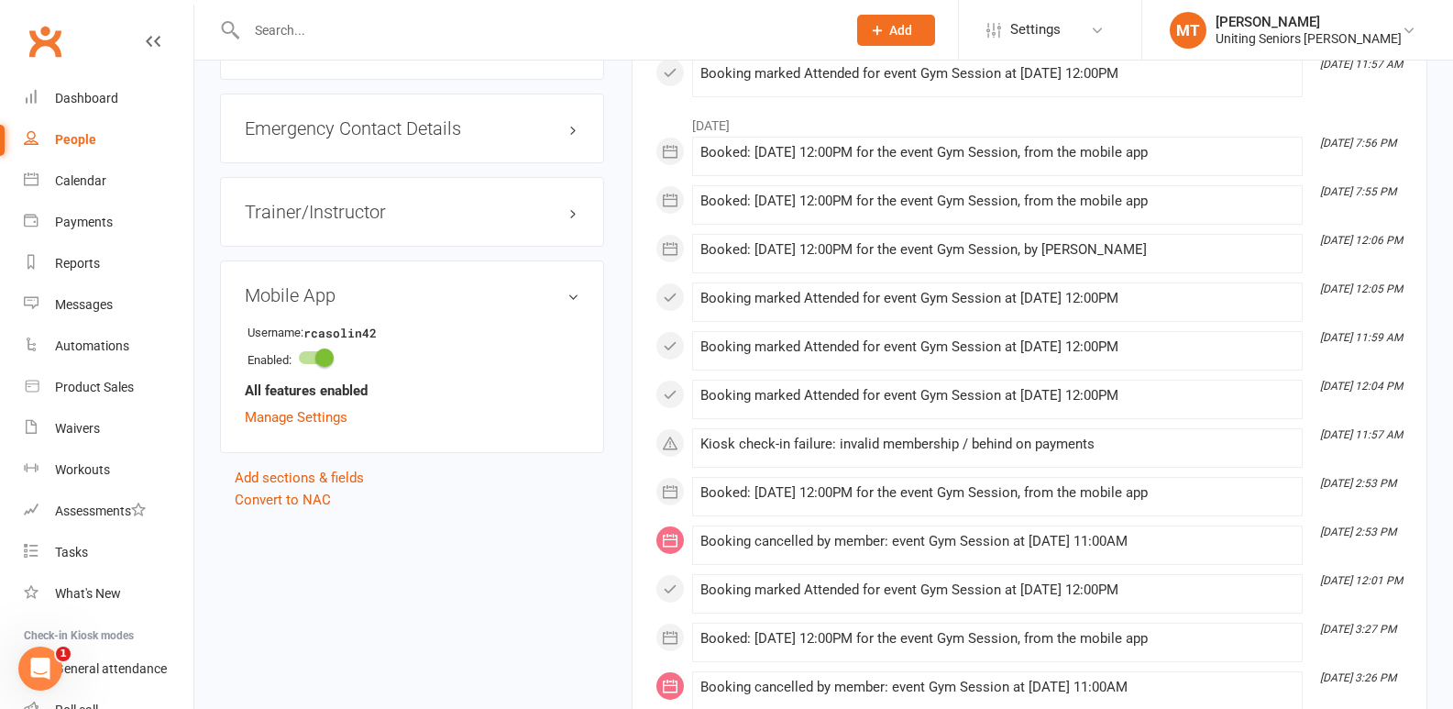
scroll to position [1742, 0]
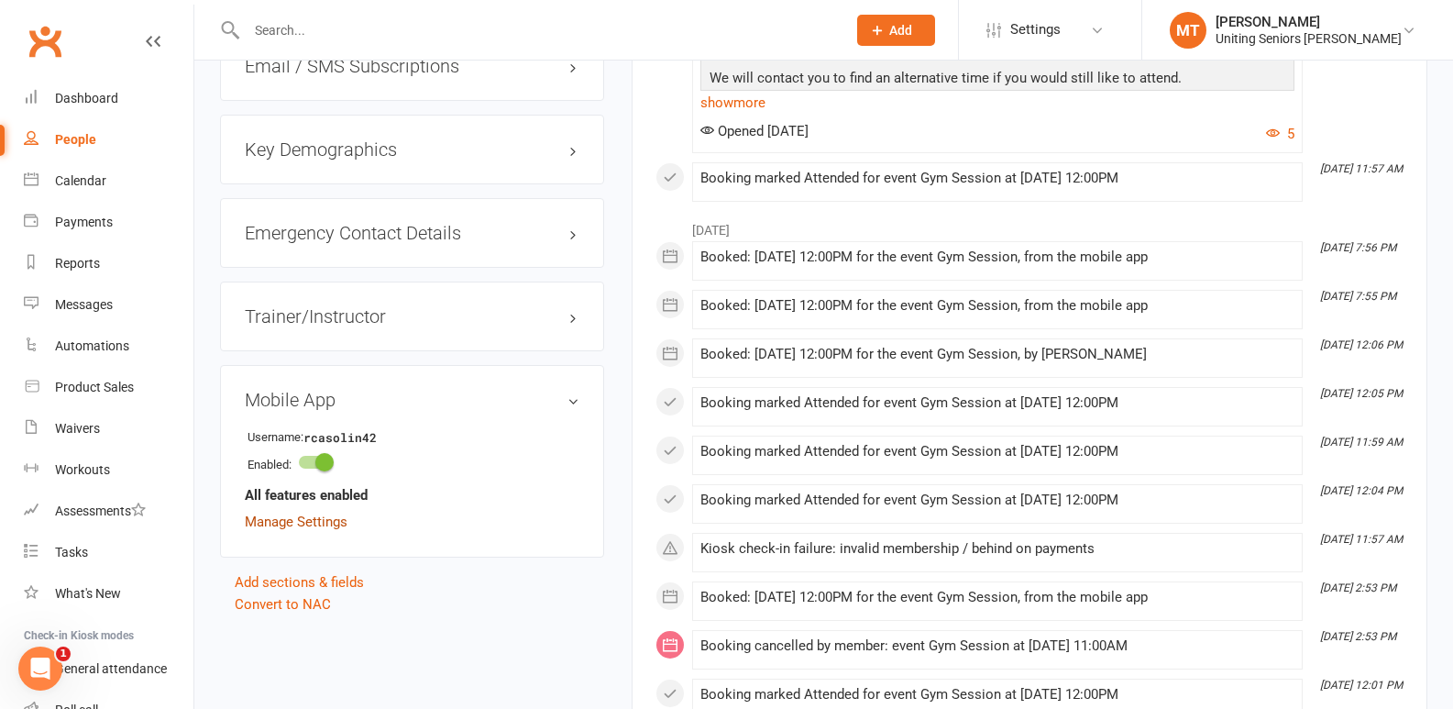
click at [311, 522] on link "Manage Settings" at bounding box center [296, 521] width 103 height 17
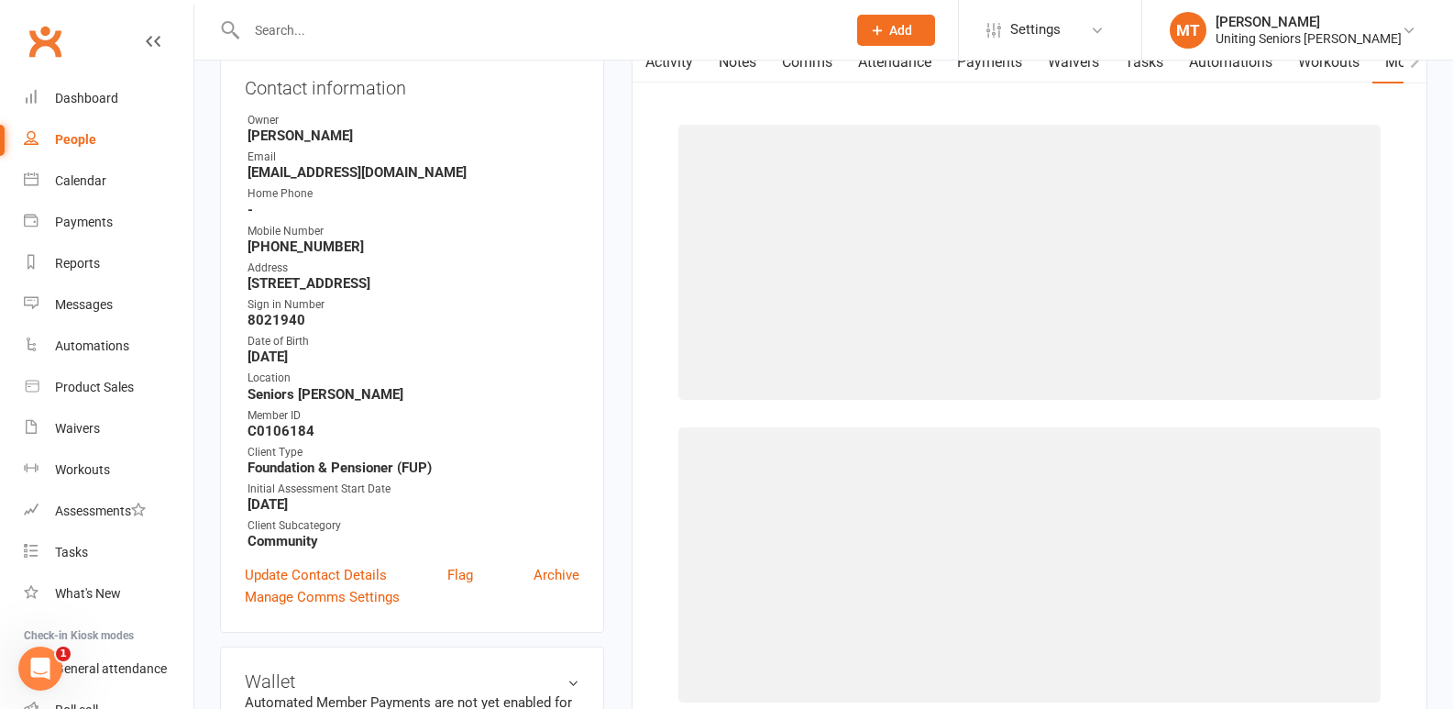
scroll to position [157, 0]
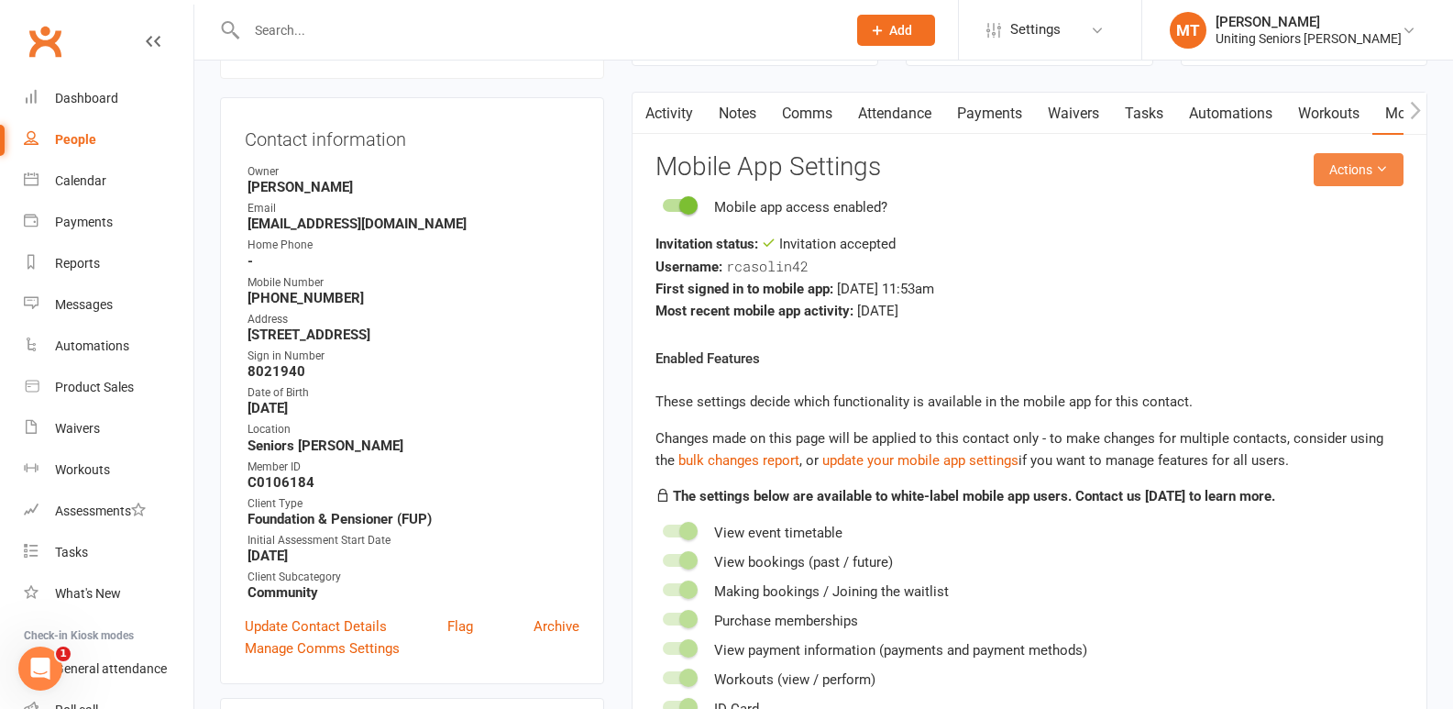
click at [1386, 178] on button "Actions" at bounding box center [1359, 169] width 90 height 33
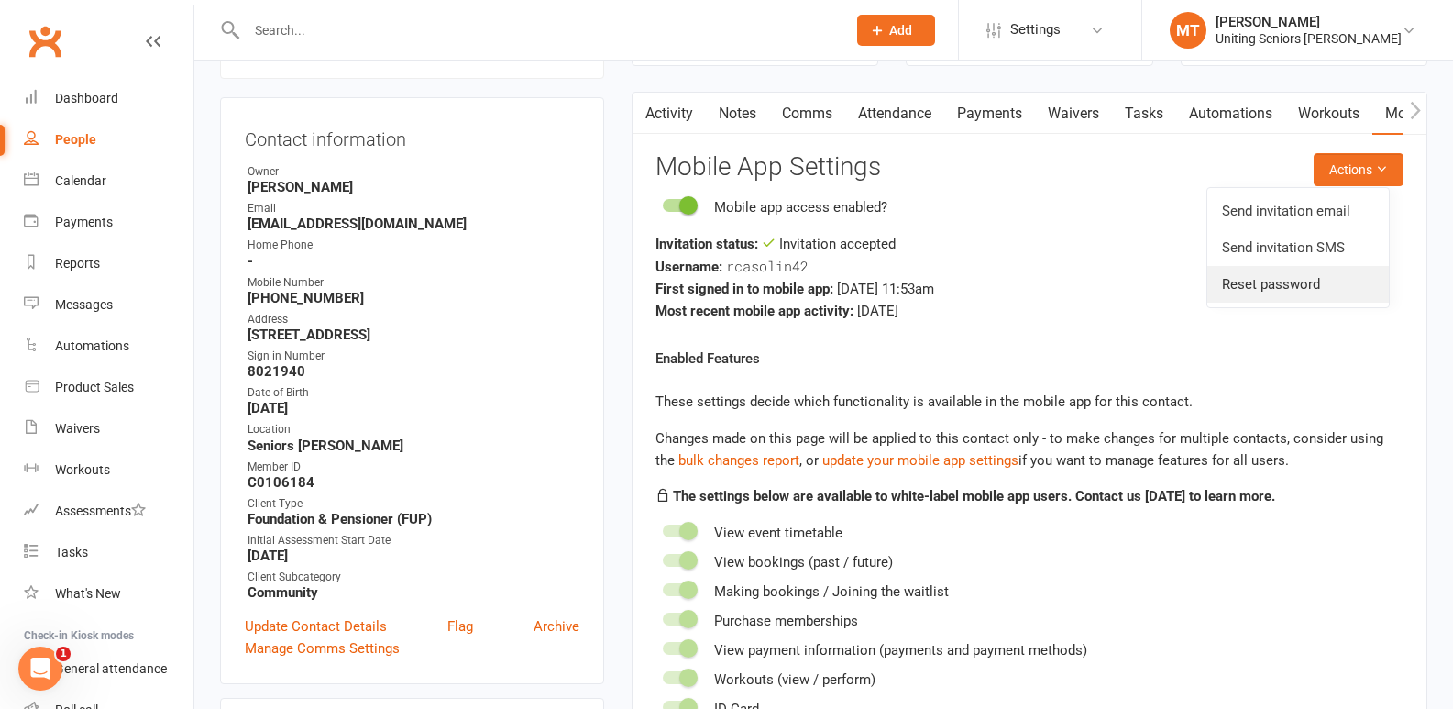
click at [1283, 278] on link "Reset password" at bounding box center [1298, 284] width 182 height 37
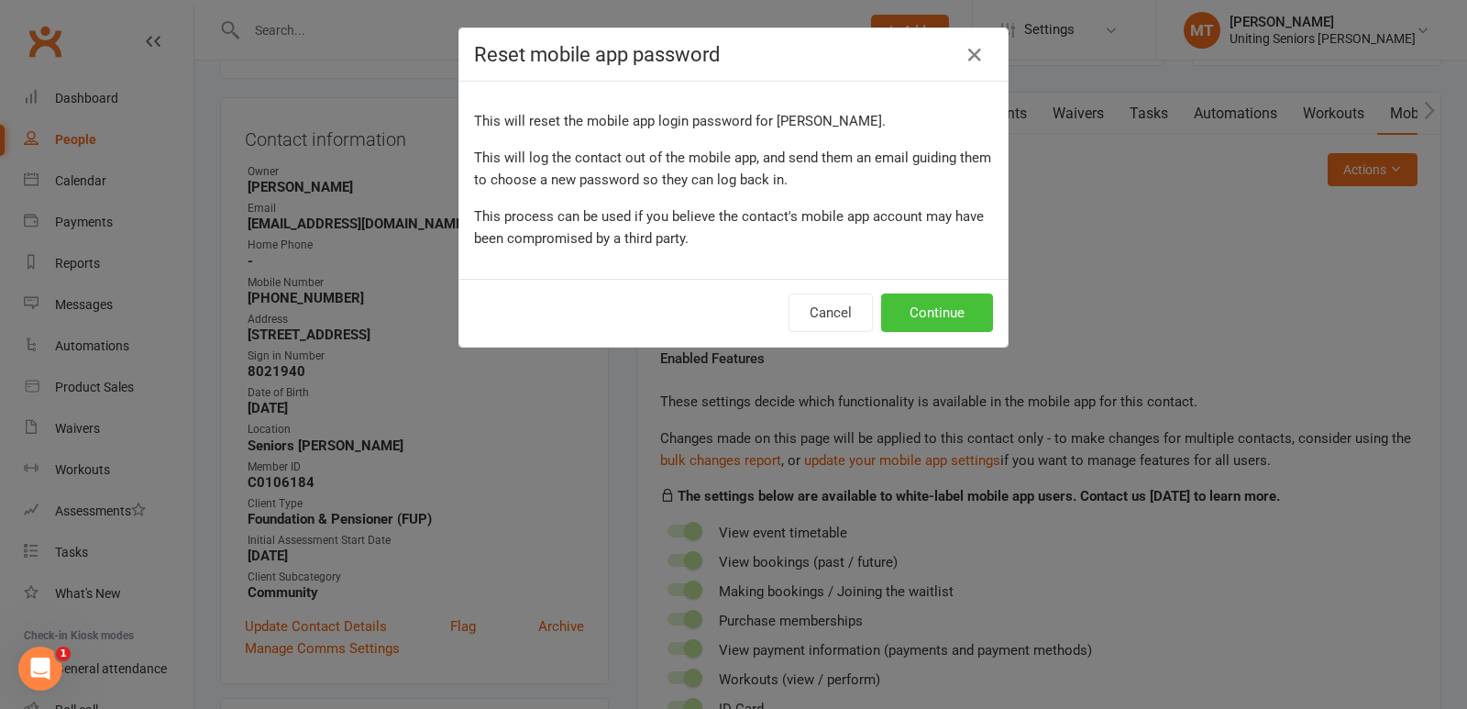
click at [910, 317] on button "Continue" at bounding box center [937, 312] width 112 height 39
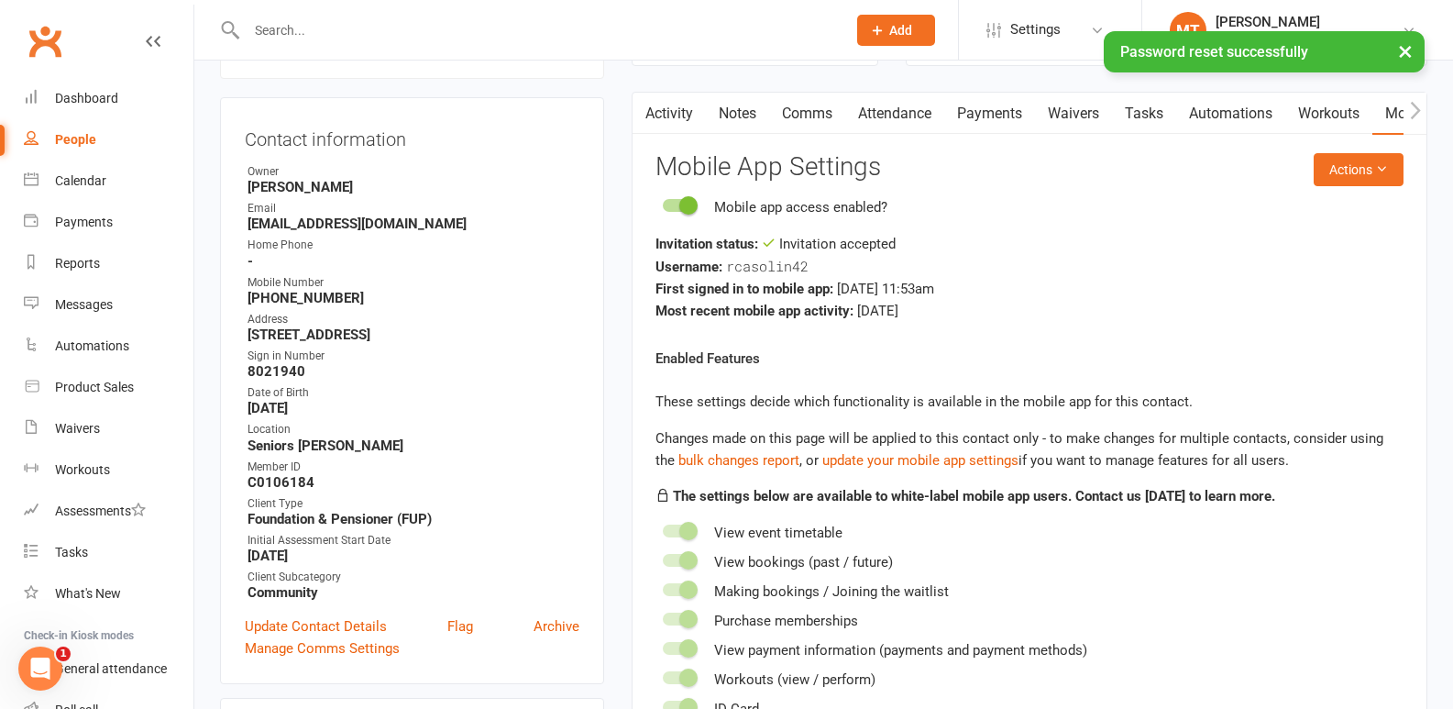
click at [655, 116] on button "button" at bounding box center [644, 113] width 23 height 41
click at [686, 114] on link "Activity" at bounding box center [669, 114] width 73 height 42
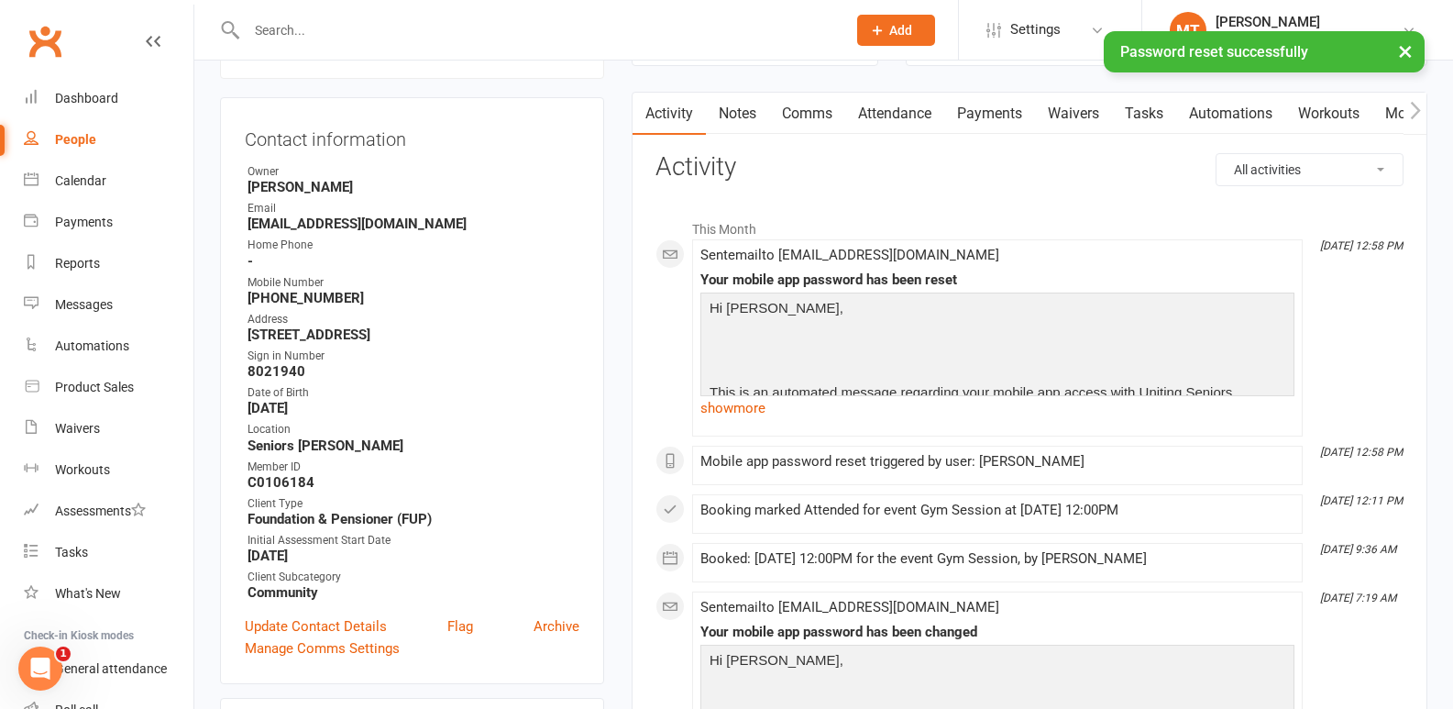
drag, startPoint x: 741, startPoint y: 405, endPoint x: 746, endPoint y: 419, distance: 14.8
click at [743, 405] on link "show more" at bounding box center [997, 408] width 594 height 26
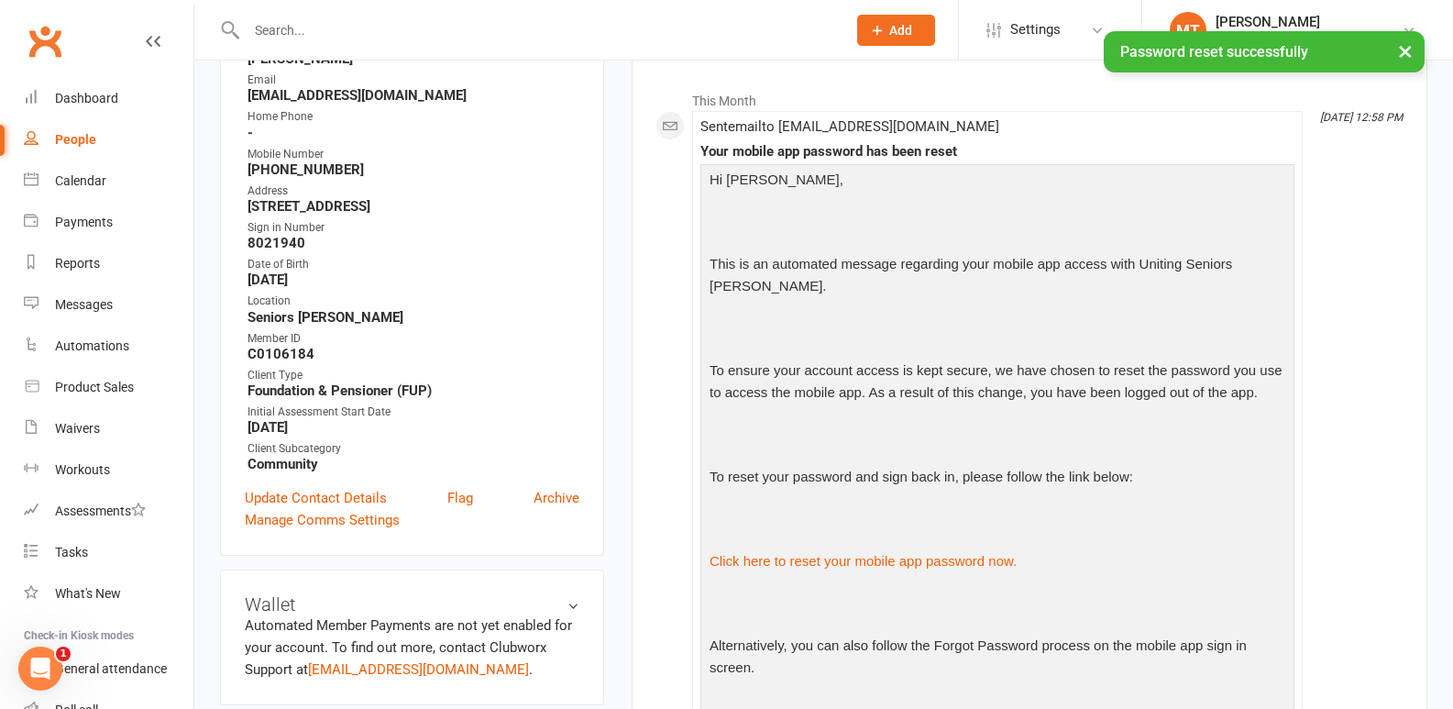
scroll to position [432, 0]
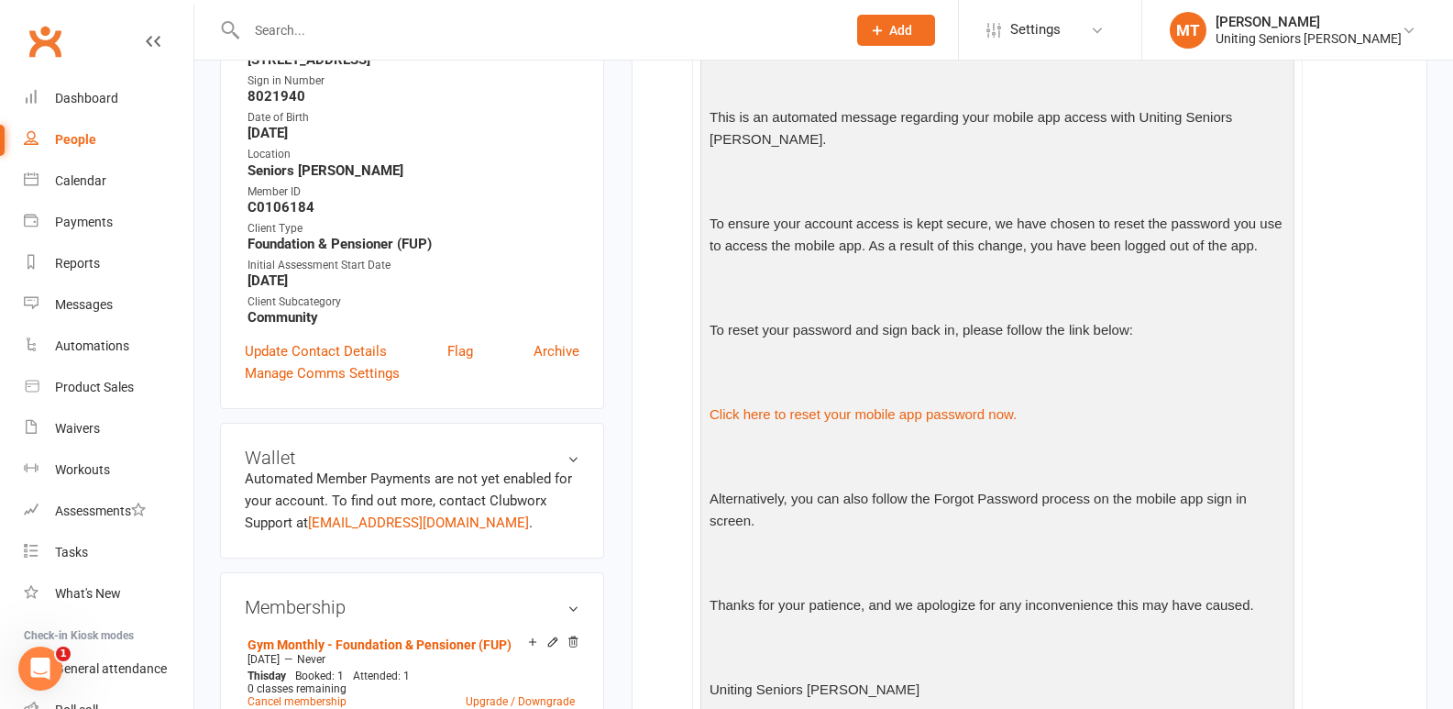
click at [335, 22] on input "text" at bounding box center [537, 30] width 592 height 26
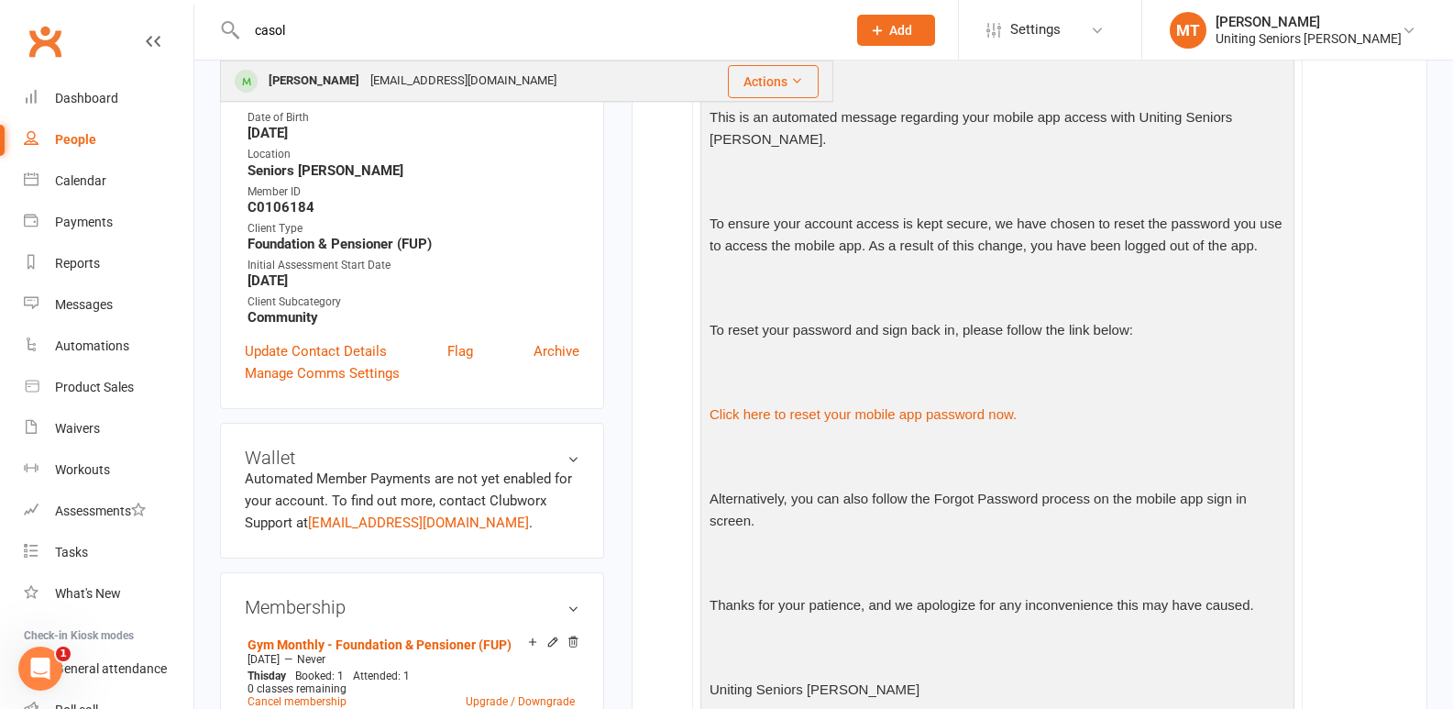
type input "casol"
click at [367, 101] on td "[PERSON_NAME] [EMAIL_ADDRESS][DOMAIN_NAME]" at bounding box center [455, 80] width 469 height 39
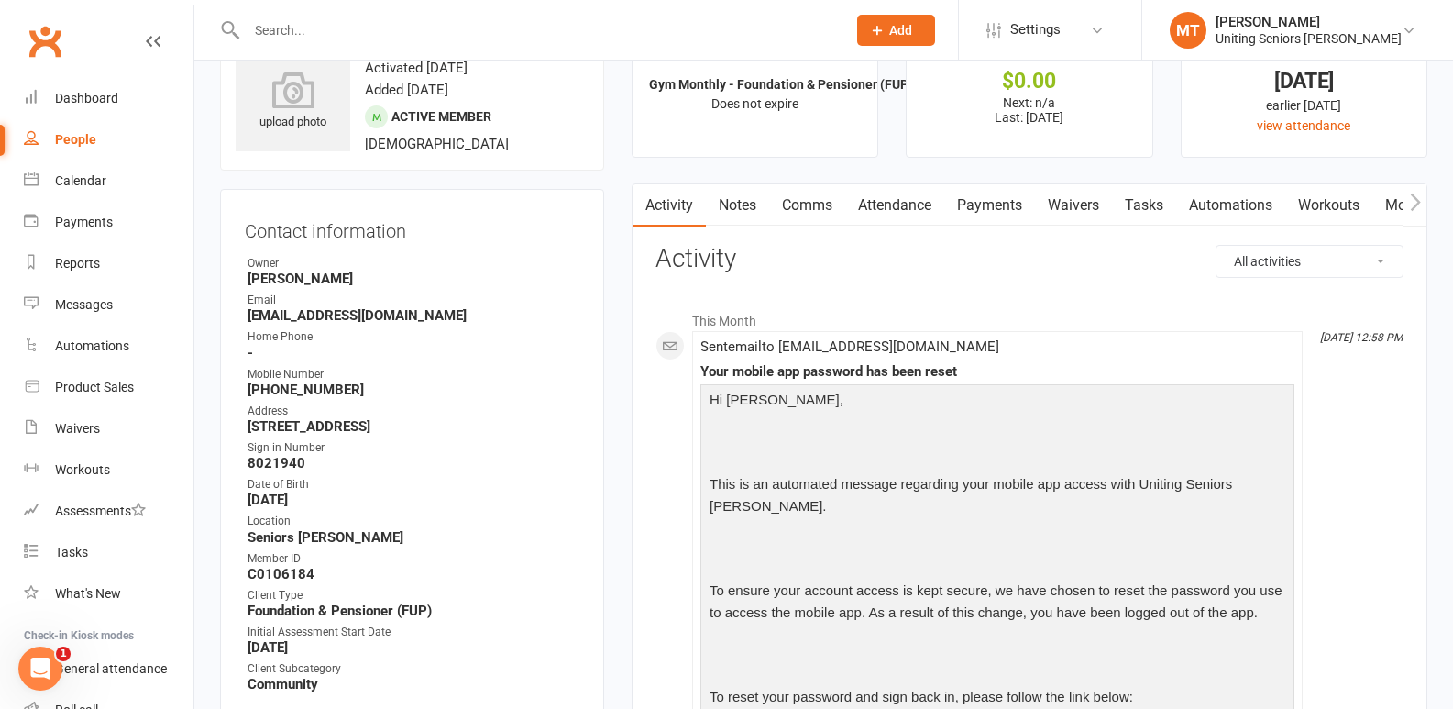
scroll to position [92, 0]
